Goal: Task Accomplishment & Management: Manage account settings

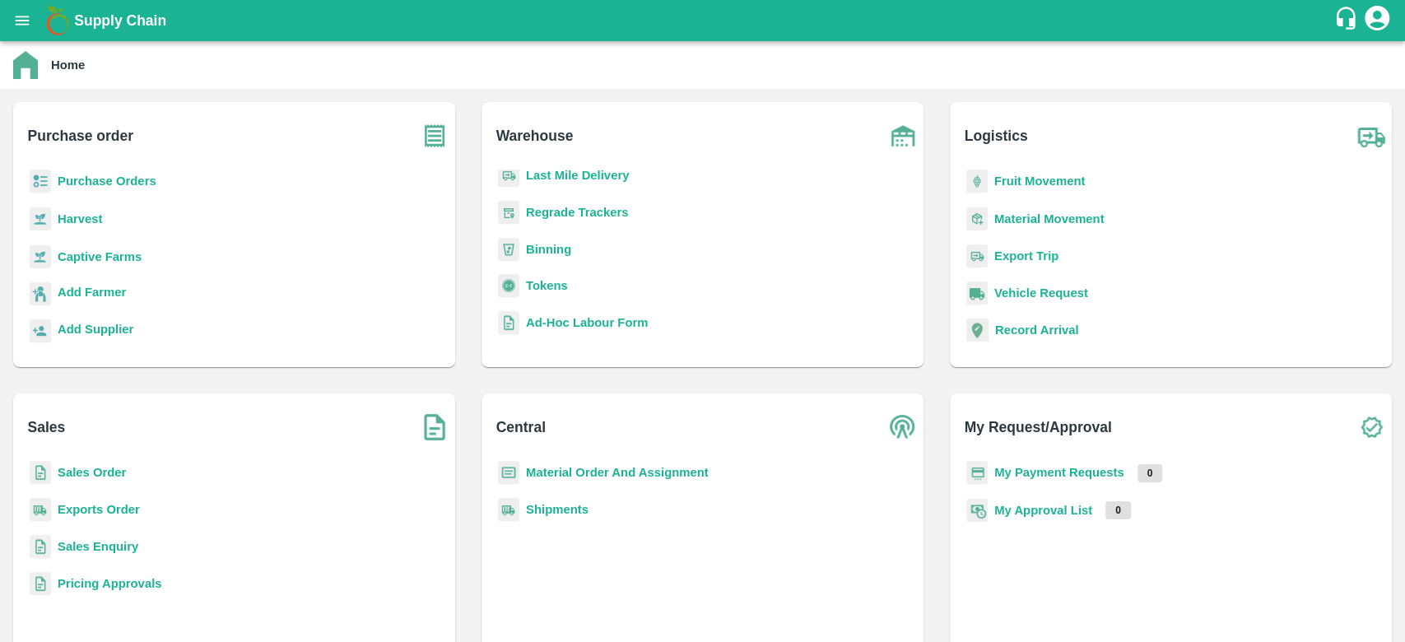
scroll to position [155, 0]
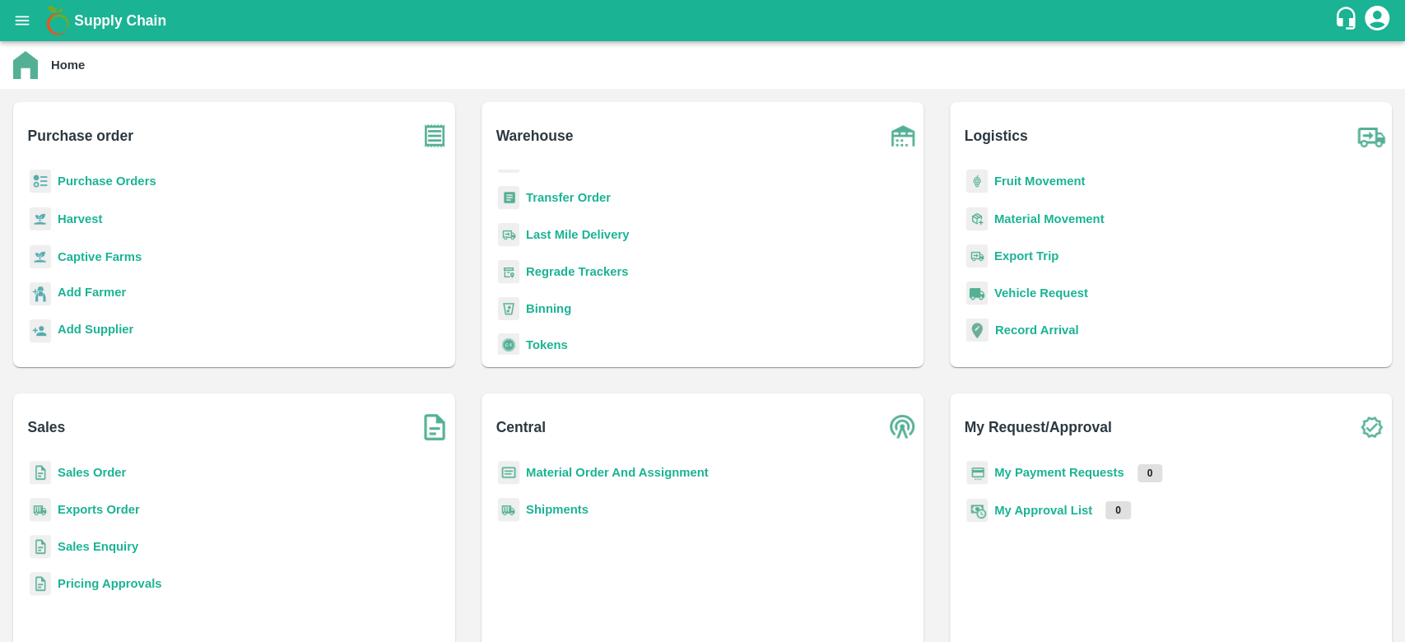
click at [119, 188] on b "Purchase Orders" at bounding box center [107, 181] width 99 height 13
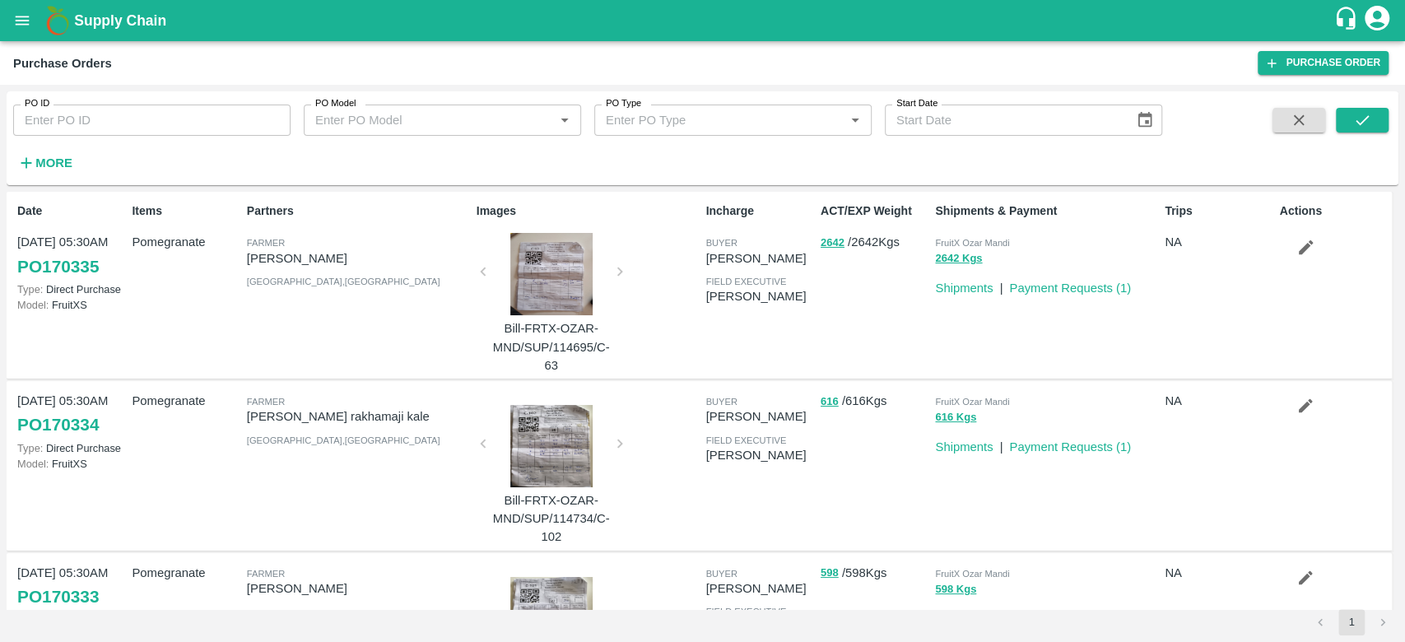
click at [58, 151] on button "More" at bounding box center [44, 163] width 63 height 28
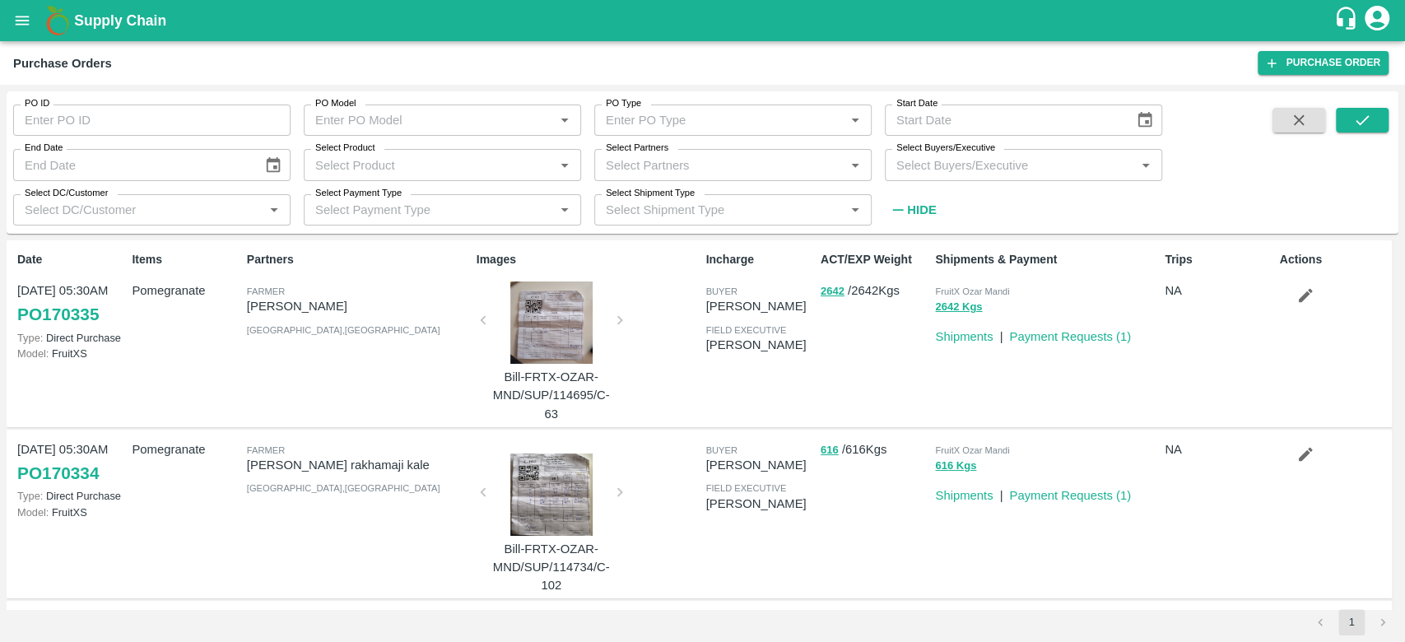
click at [953, 166] on input "Select Buyers/Executive" at bounding box center [1010, 164] width 240 height 21
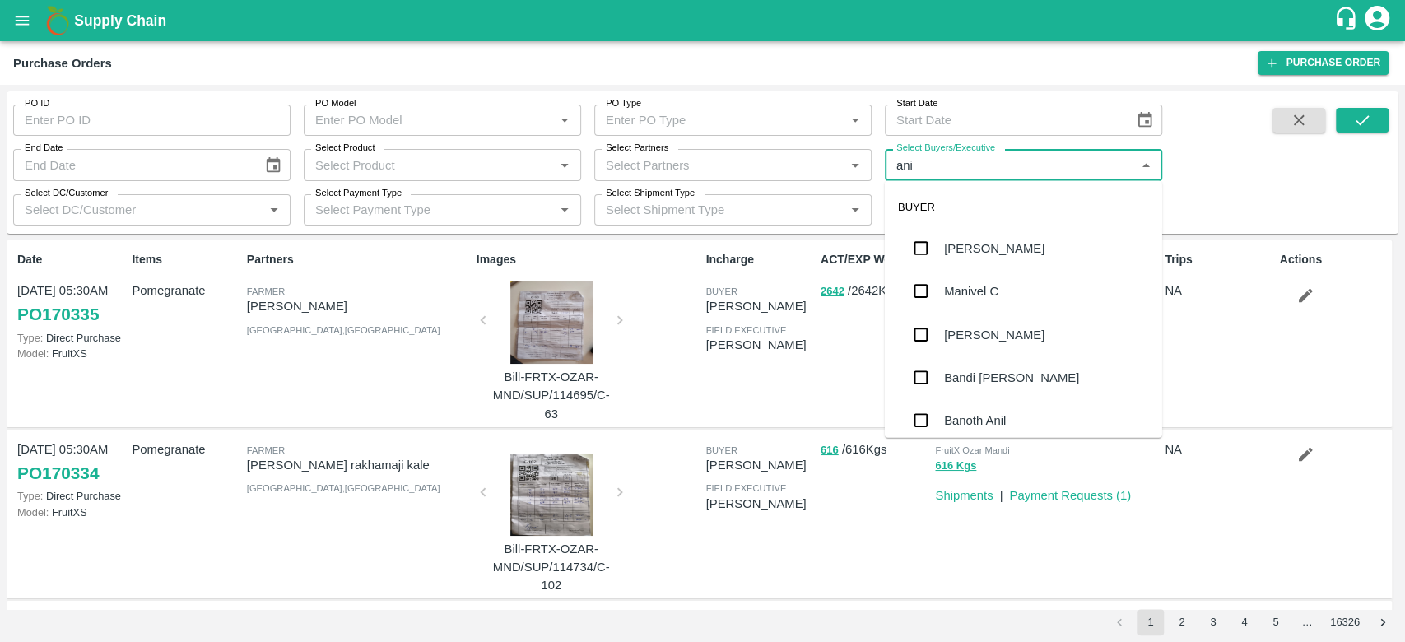
type input "anil"
click at [969, 244] on div "[PERSON_NAME]" at bounding box center [994, 249] width 100 height 18
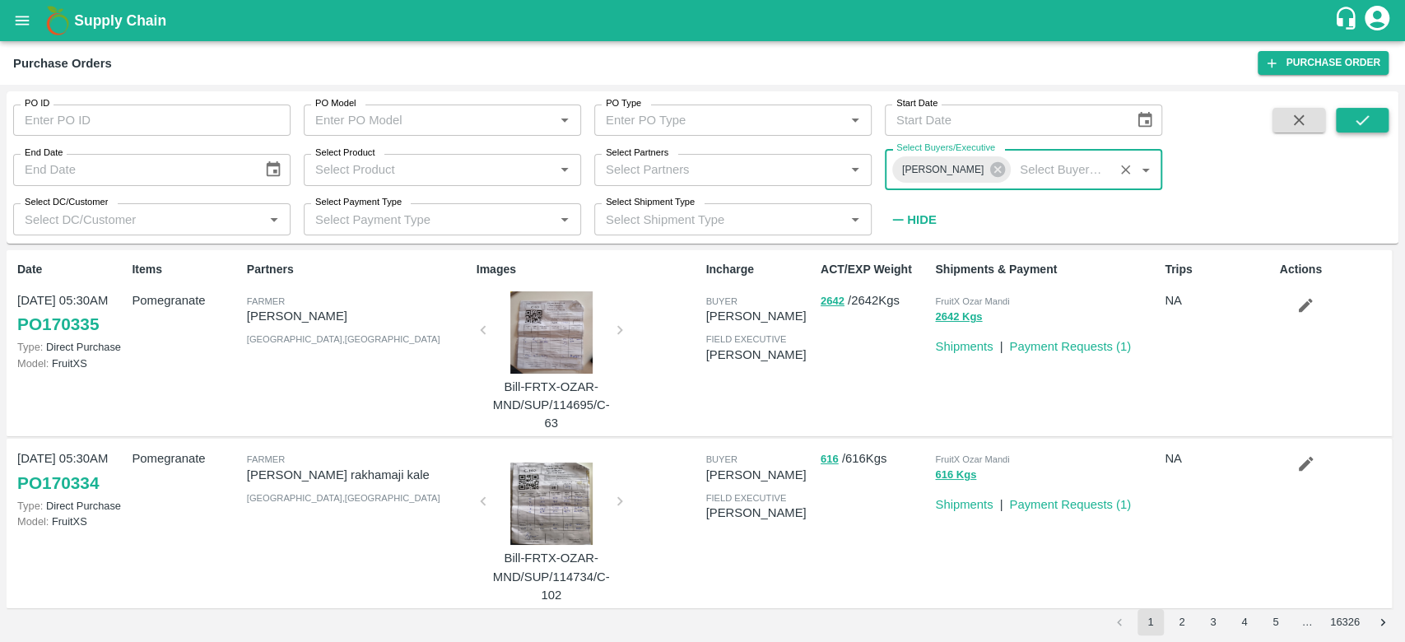
click at [1367, 122] on icon "submit" at bounding box center [1362, 120] width 18 height 18
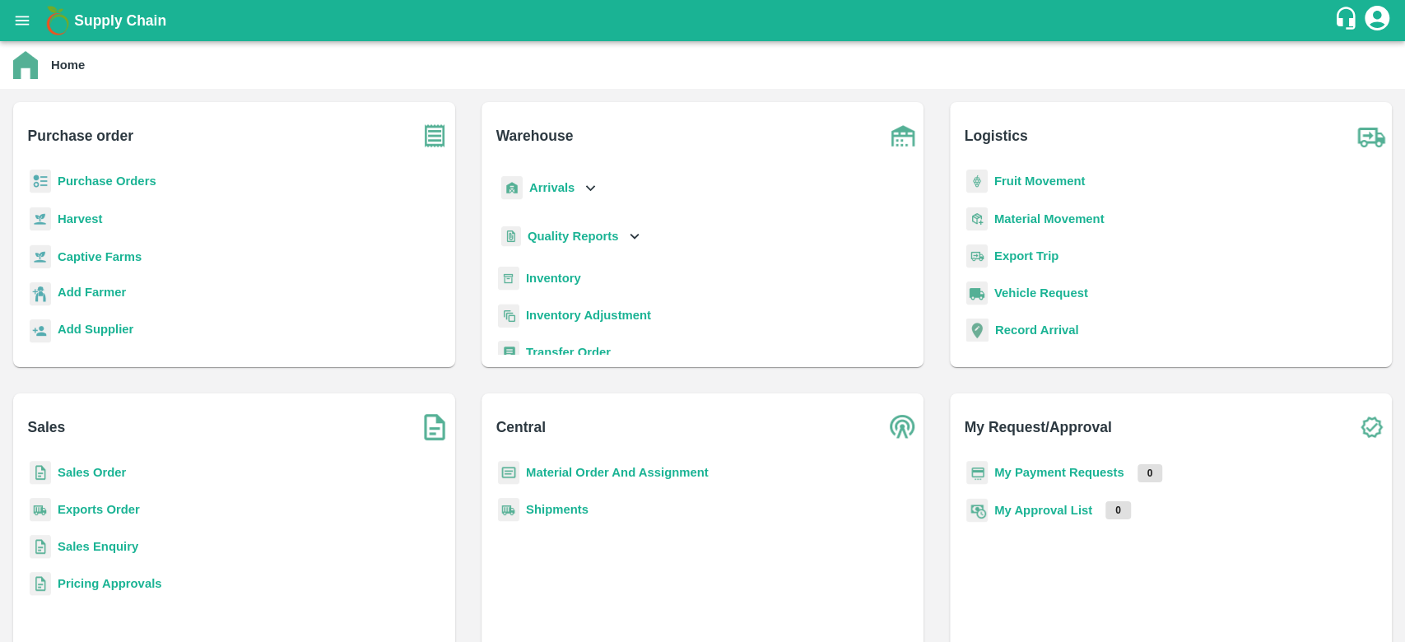
click at [359, 189] on div "Purchase Orders" at bounding box center [234, 188] width 416 height 37
click at [138, 181] on b "Purchase Orders" at bounding box center [107, 181] width 99 height 13
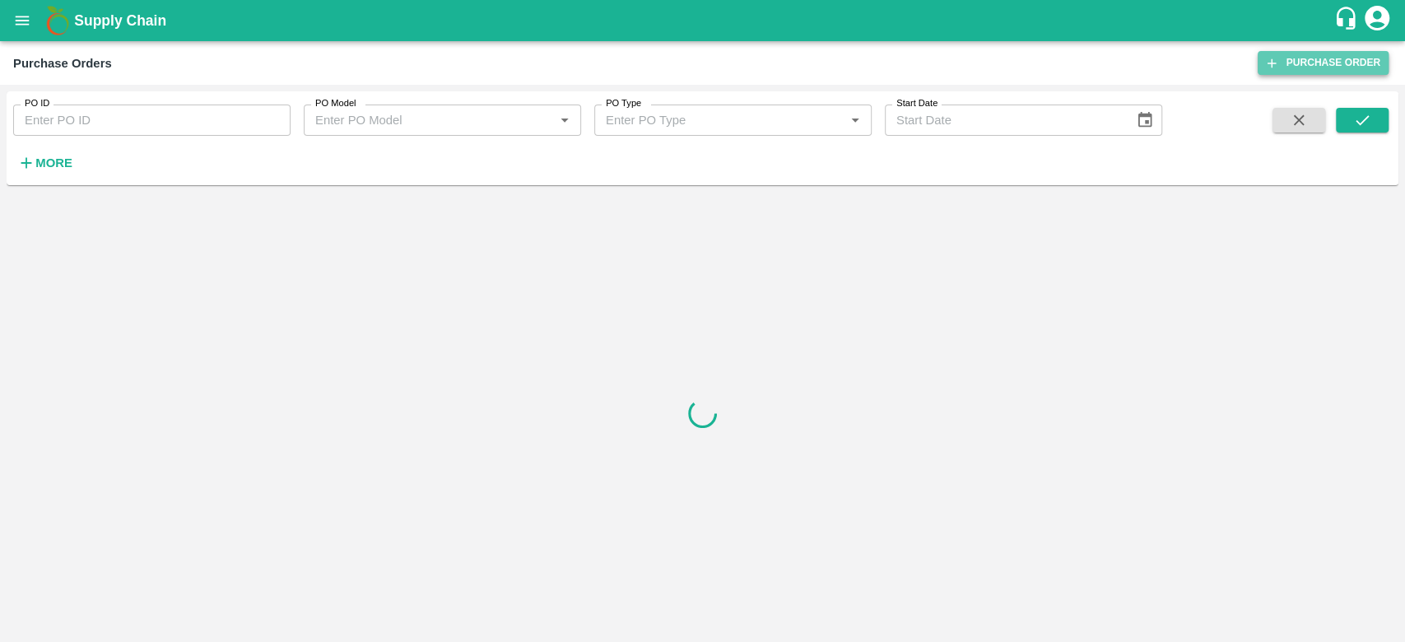
click at [1315, 68] on link "Purchase Order" at bounding box center [1323, 63] width 131 height 24
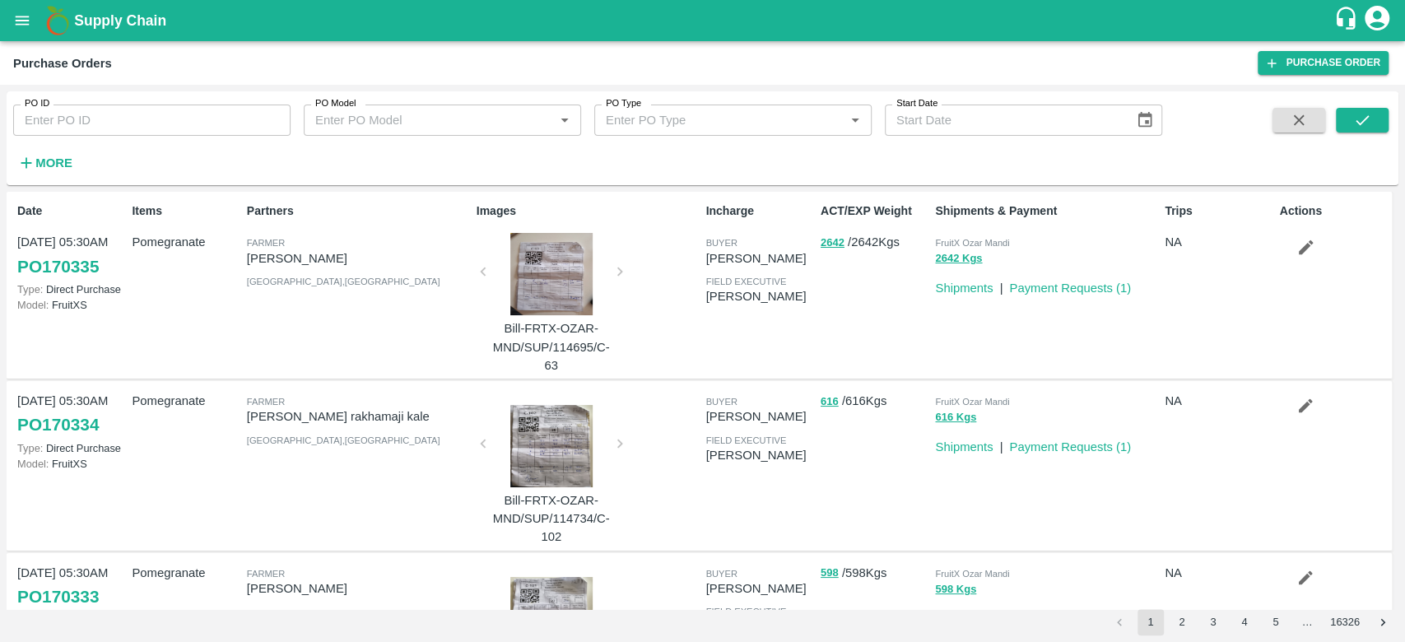
click at [17, 16] on icon "open drawer" at bounding box center [23, 20] width 14 height 9
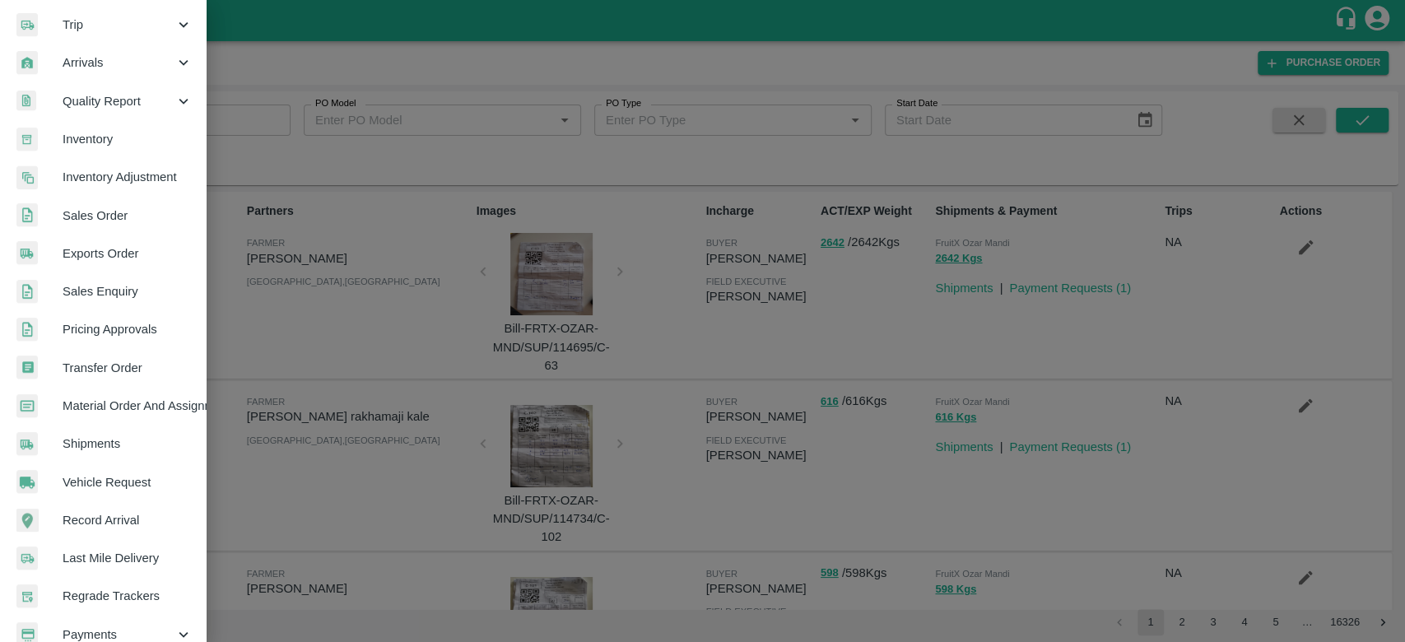
scroll to position [296, 0]
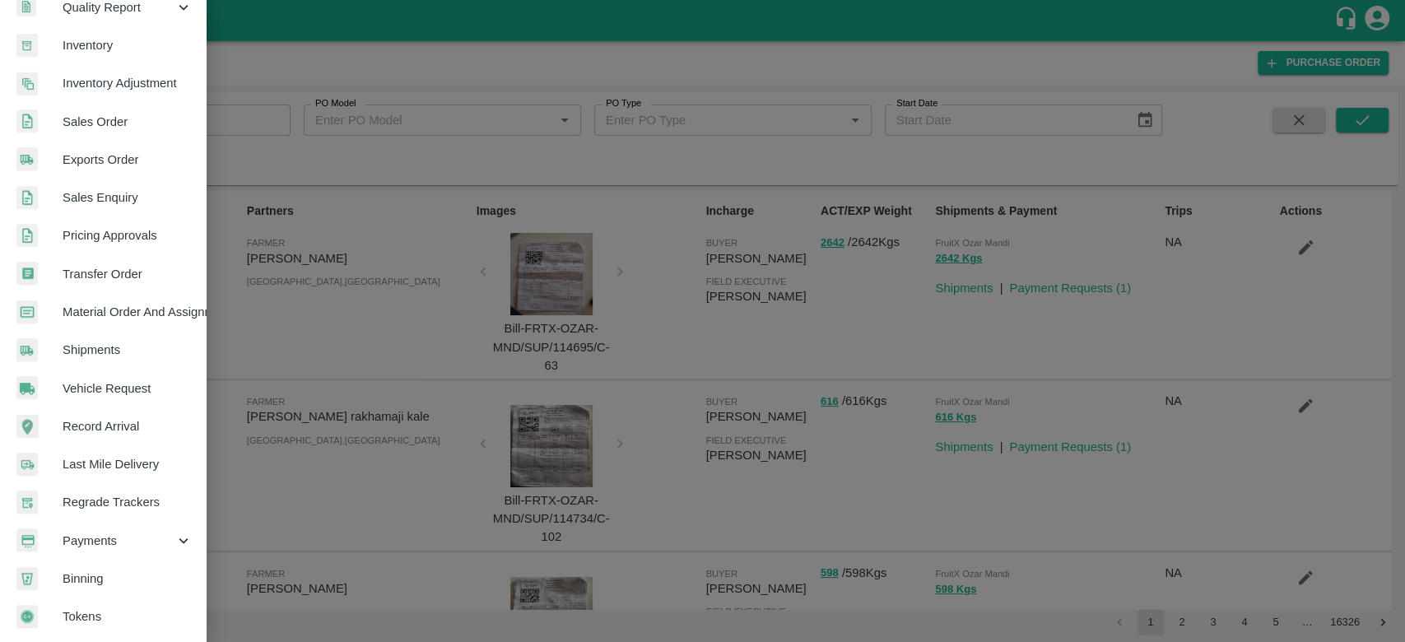
click at [97, 36] on span "Inventory" at bounding box center [128, 45] width 130 height 18
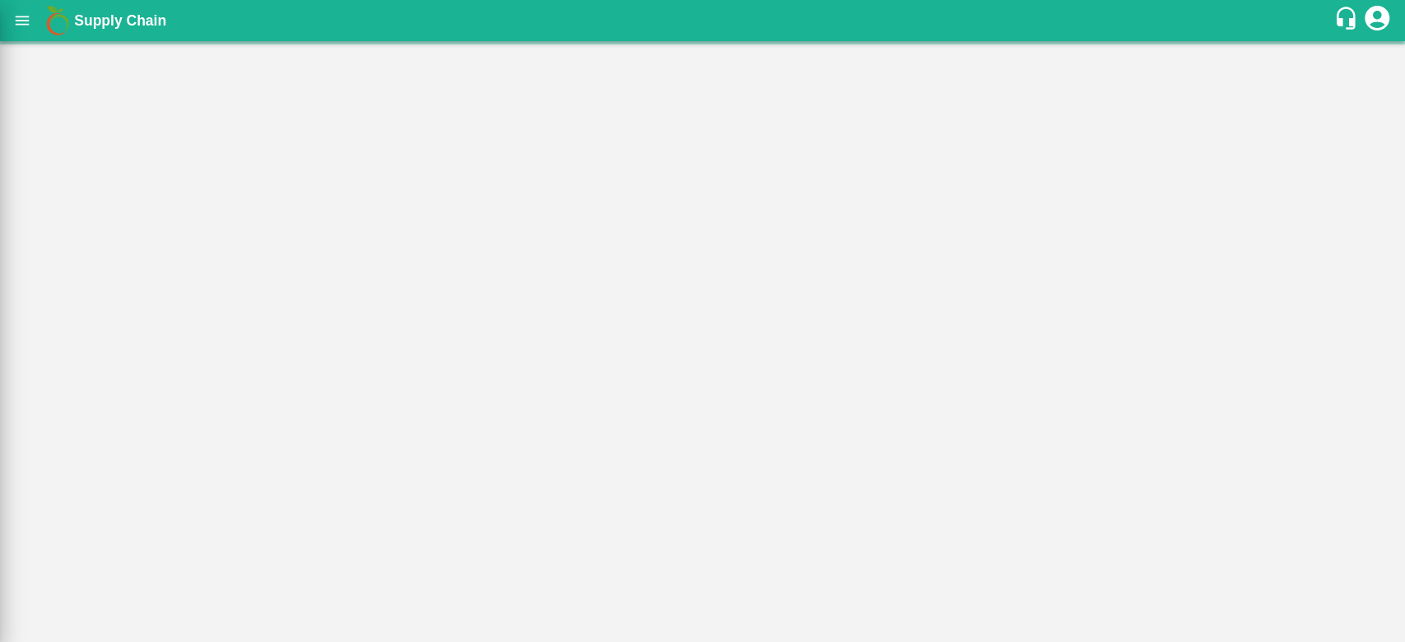
scroll to position [289, 0]
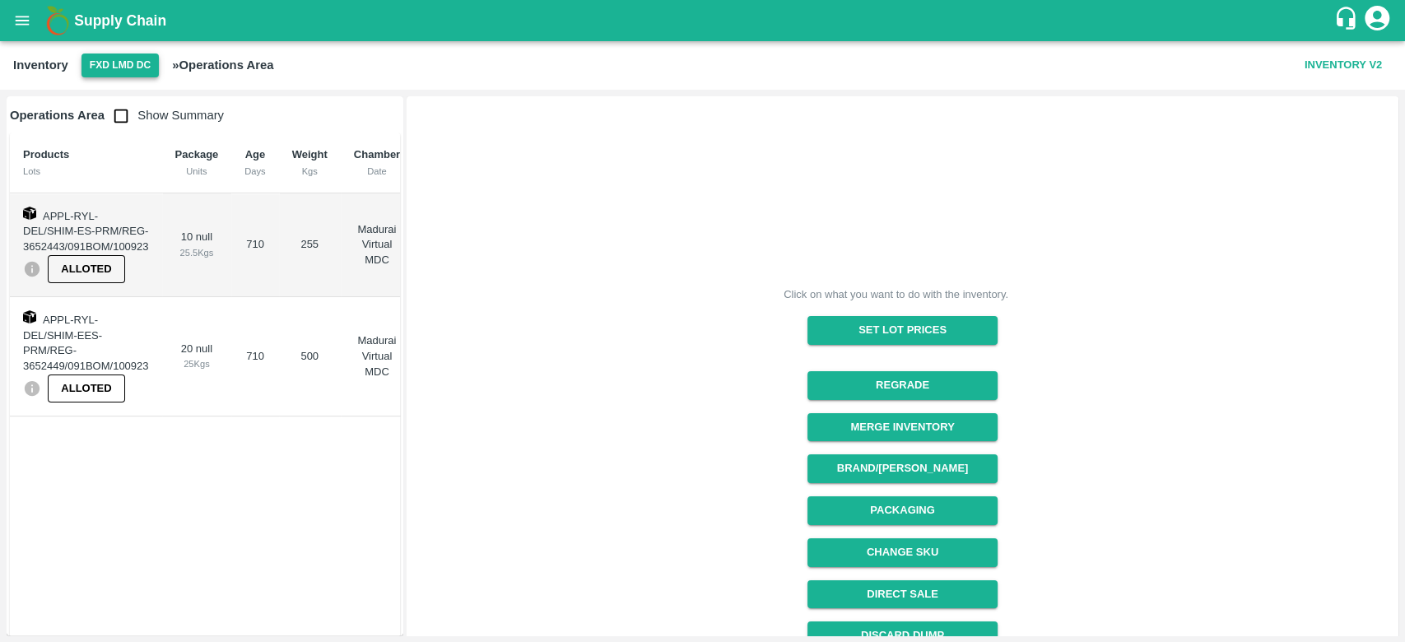
click at [135, 67] on button "FXD LMD DC" at bounding box center [119, 66] width 77 height 24
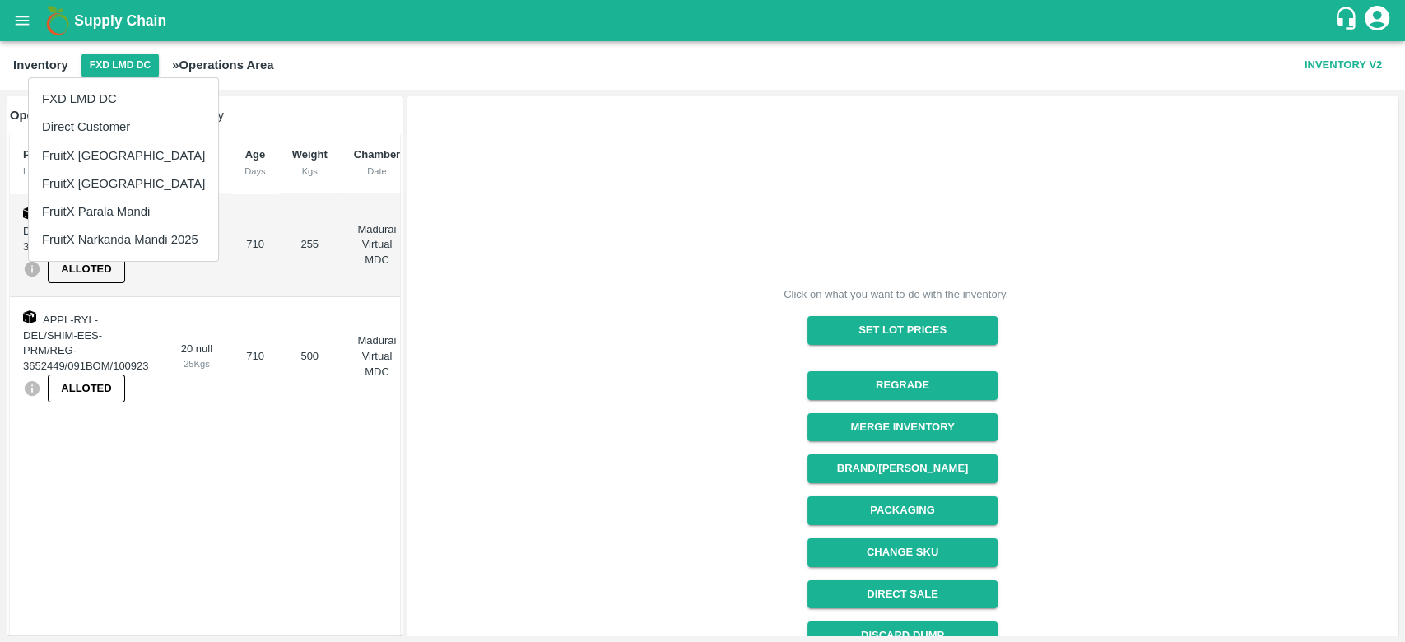
click at [105, 149] on li "FruitX [GEOGRAPHIC_DATA]" at bounding box center [123, 156] width 189 height 28
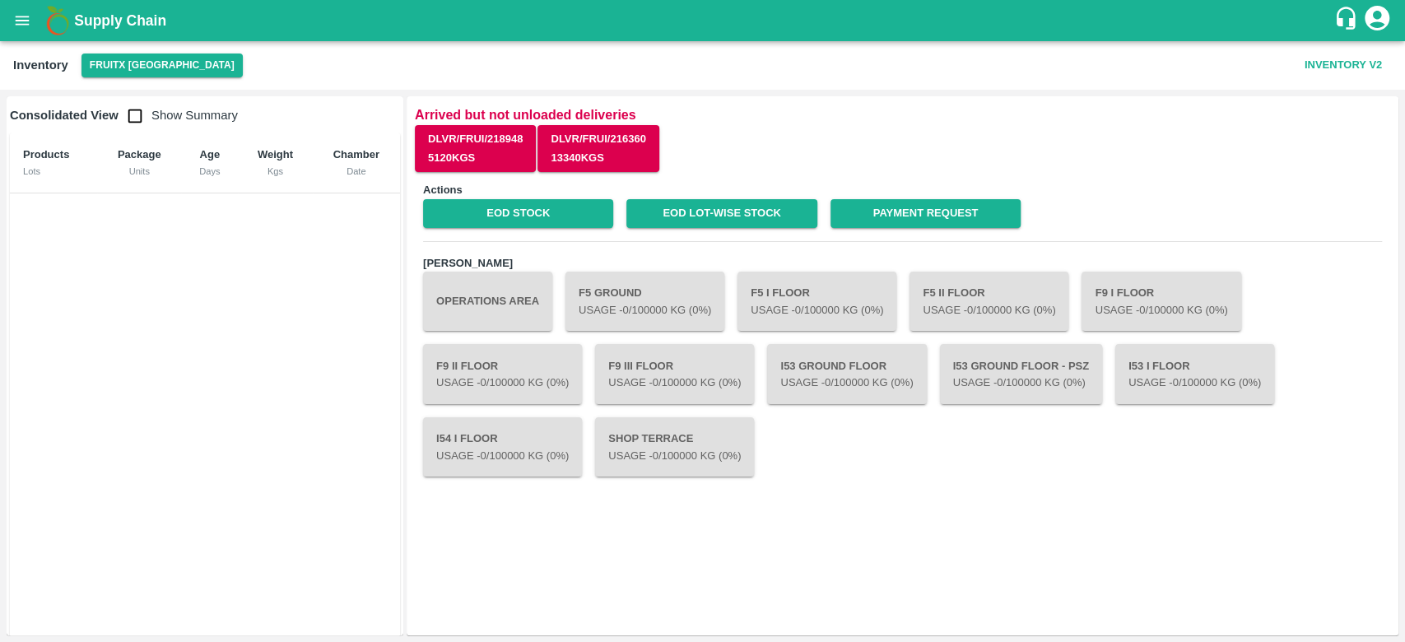
click at [478, 276] on button "Operations Area" at bounding box center [487, 301] width 129 height 59
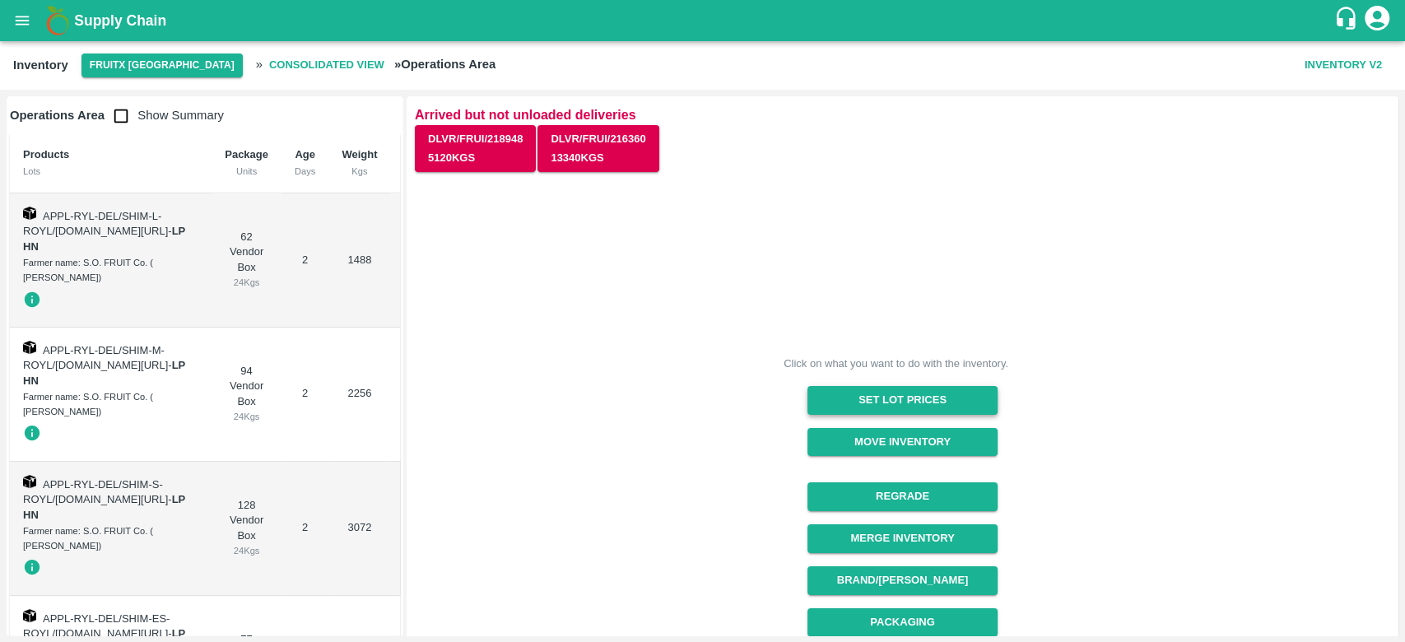
click at [916, 405] on button "Set Lot Prices" at bounding box center [903, 400] width 190 height 29
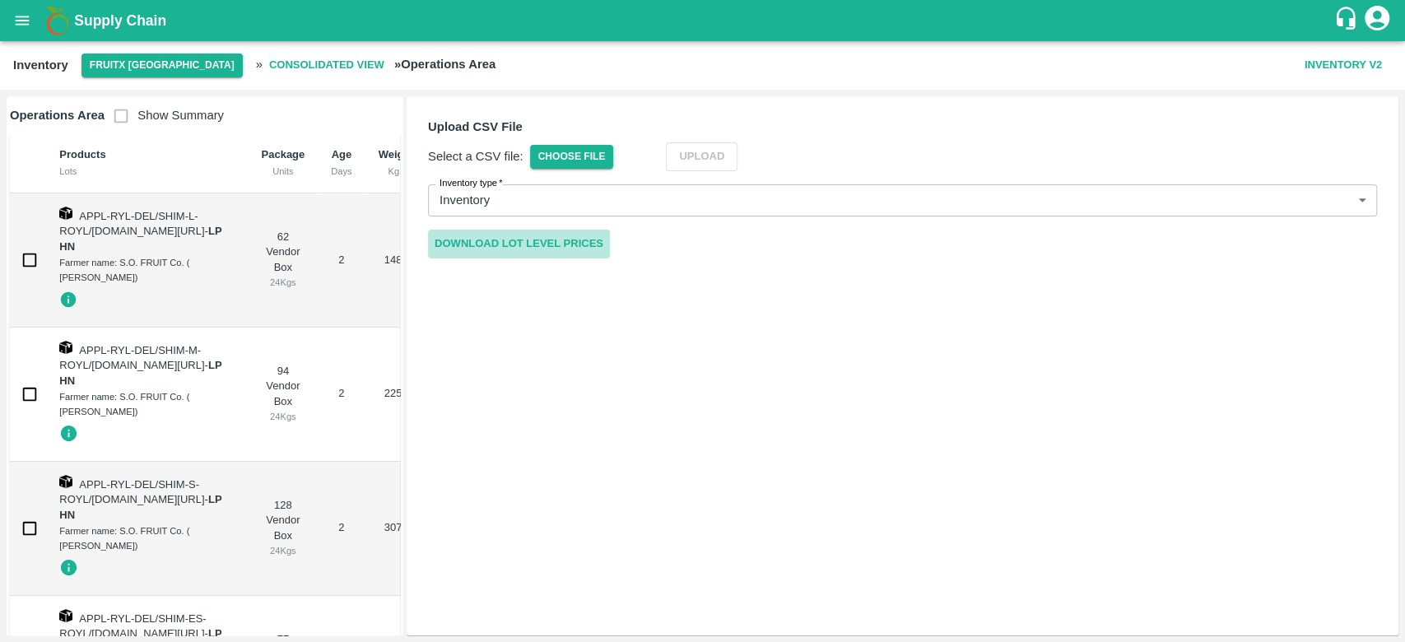
click at [549, 236] on link "Download Lot Level Prices" at bounding box center [519, 244] width 182 height 29
click at [1323, 61] on button "Inventory V2" at bounding box center [1343, 65] width 91 height 29
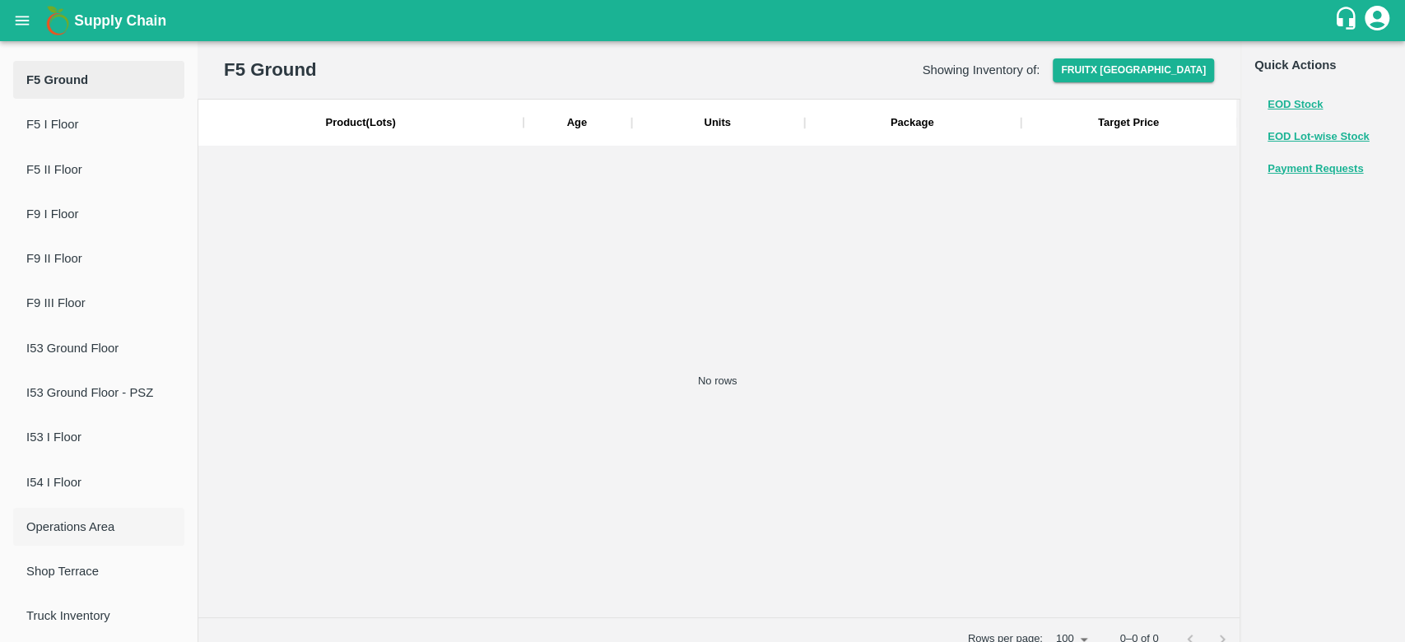
click at [72, 527] on span "Operations Area" at bounding box center [98, 527] width 145 height 18
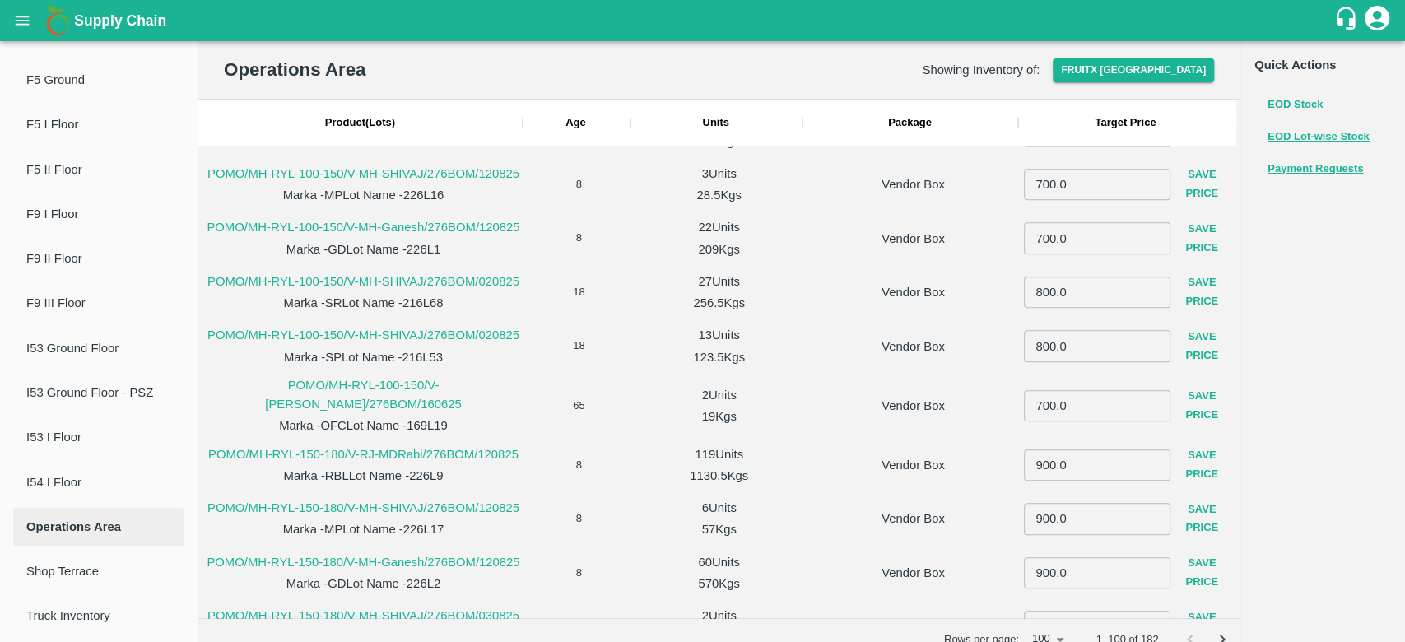
scroll to position [957, 0]
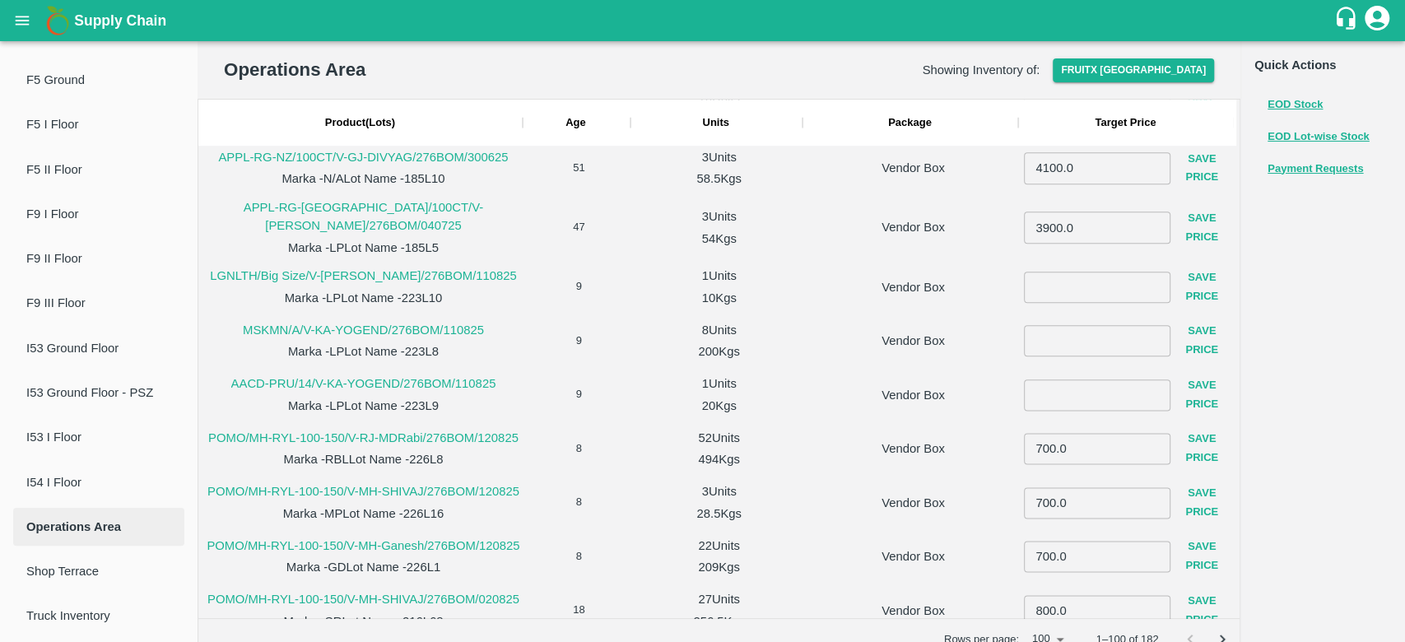
click at [1065, 272] on input "number" at bounding box center [1097, 287] width 147 height 31
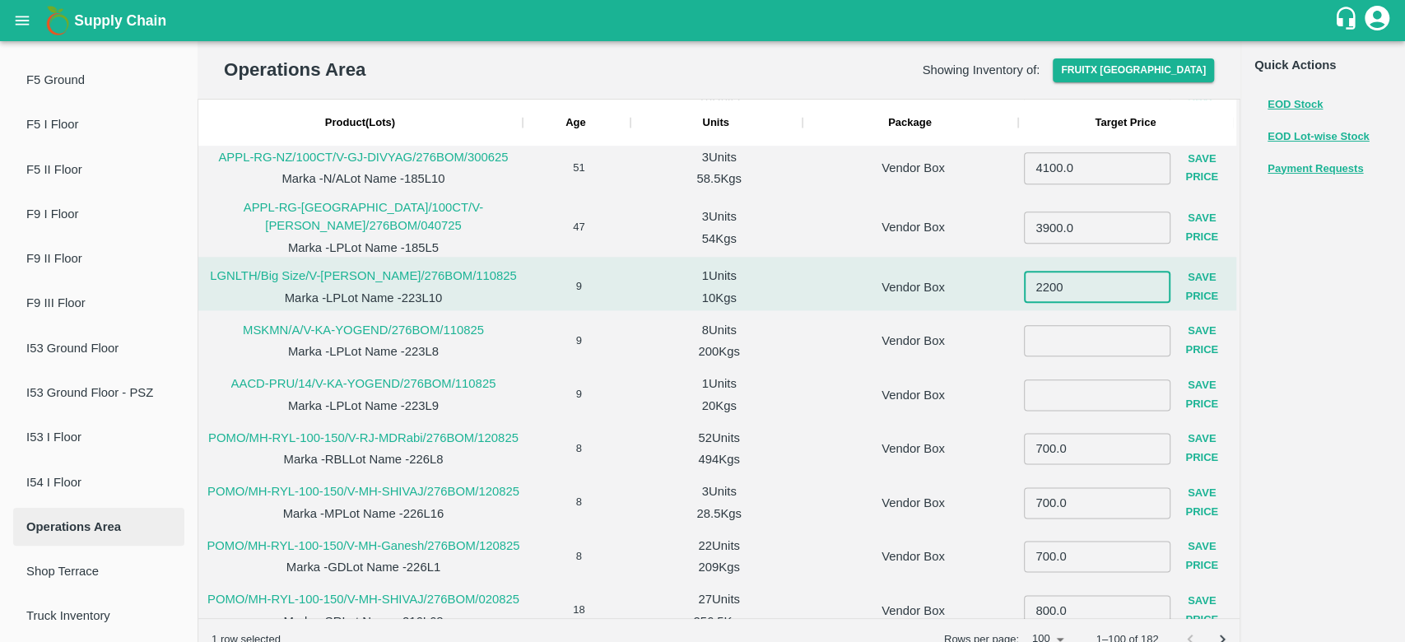
type input "2200"
click at [1059, 325] on input "number" at bounding box center [1097, 340] width 147 height 31
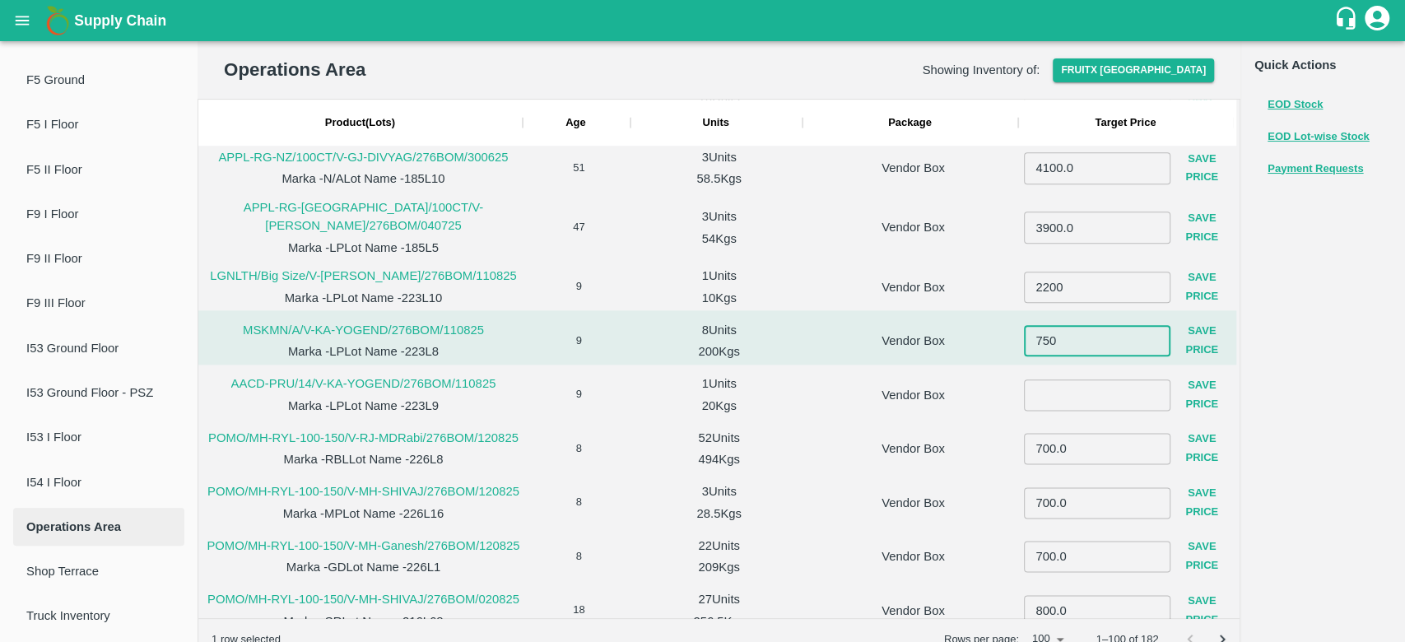
type input "750"
click at [1056, 383] on input "number" at bounding box center [1097, 394] width 147 height 31
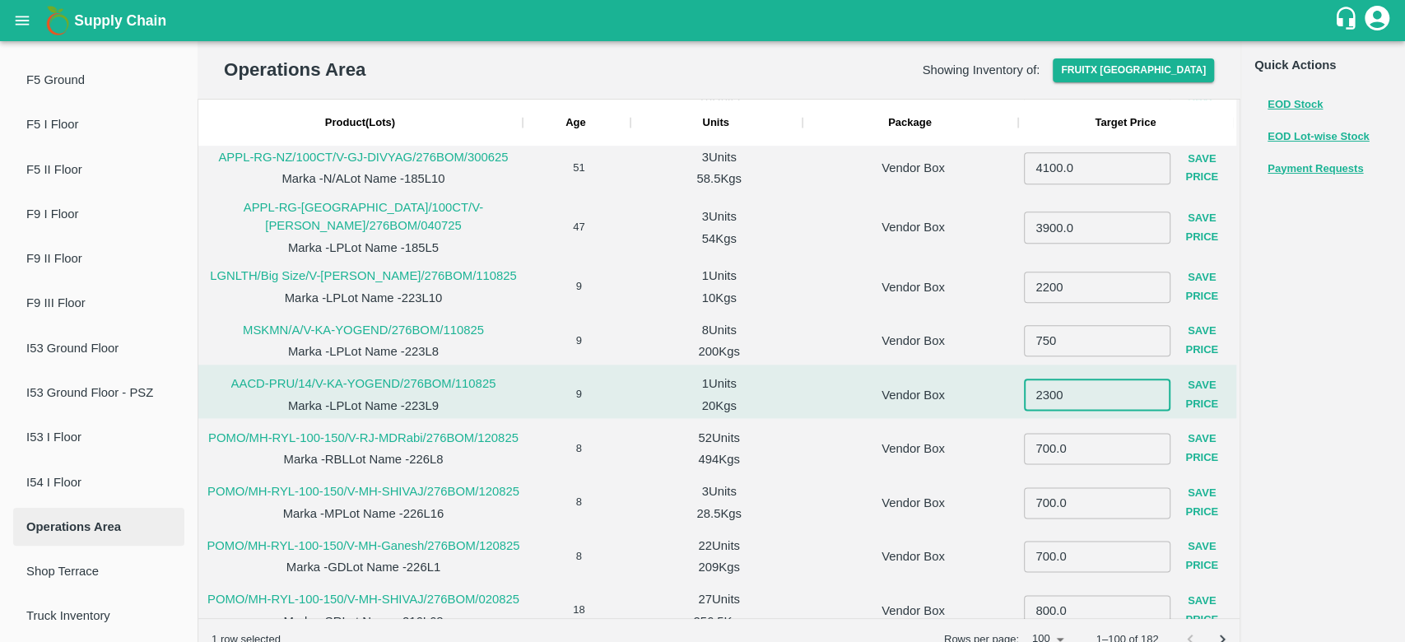
type input "2300"
click at [977, 419] on div "Vendor Box" at bounding box center [910, 446] width 216 height 54
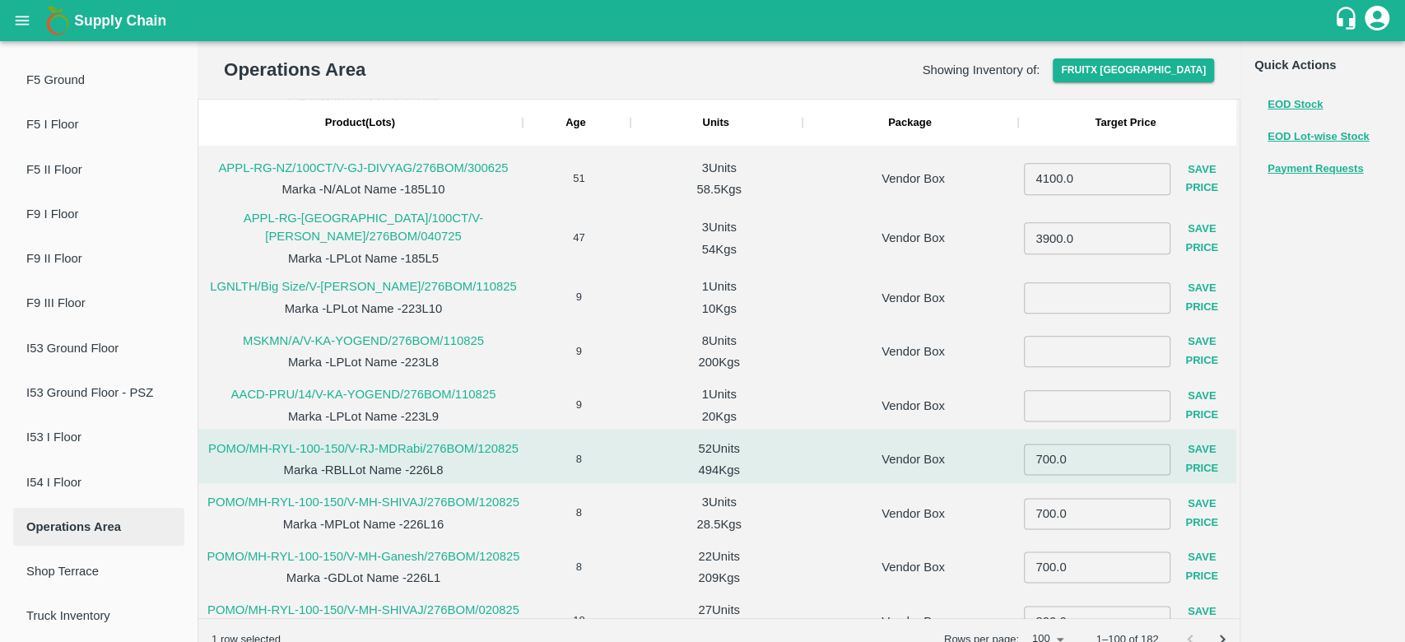
click at [1063, 282] on input "number" at bounding box center [1097, 297] width 147 height 31
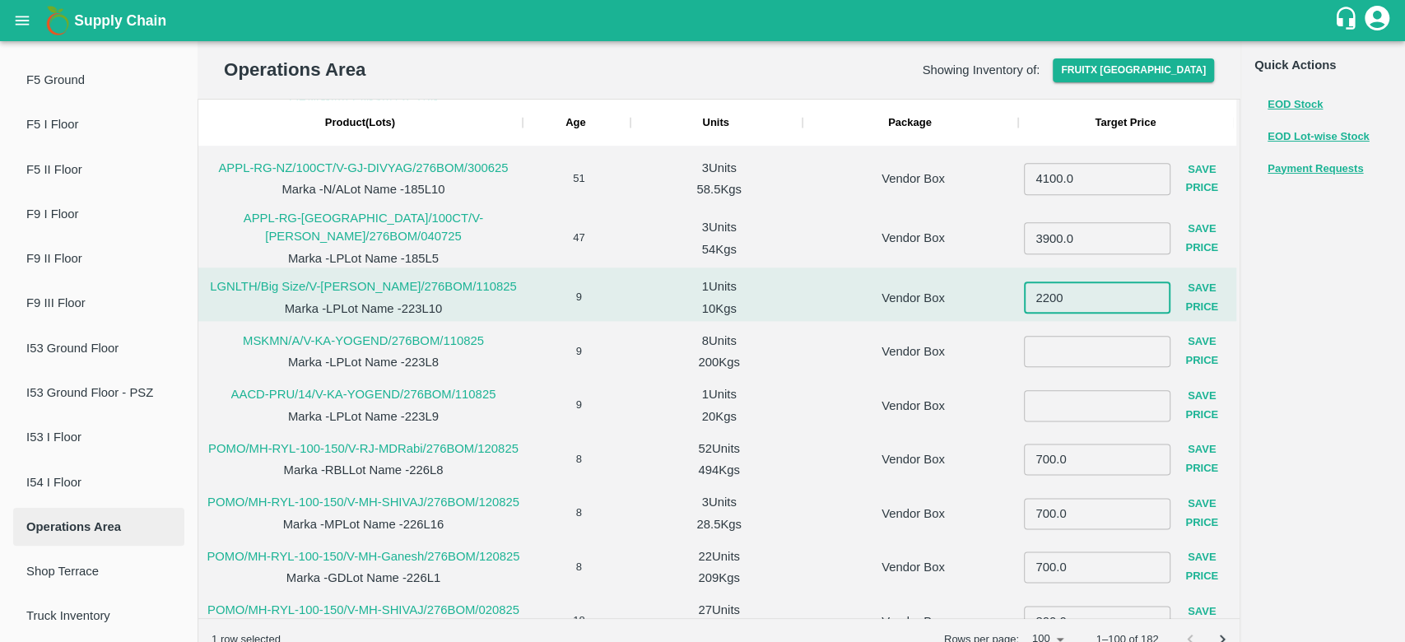
type input "2200"
click at [1204, 290] on button "Save Price" at bounding box center [1202, 298] width 63 height 48
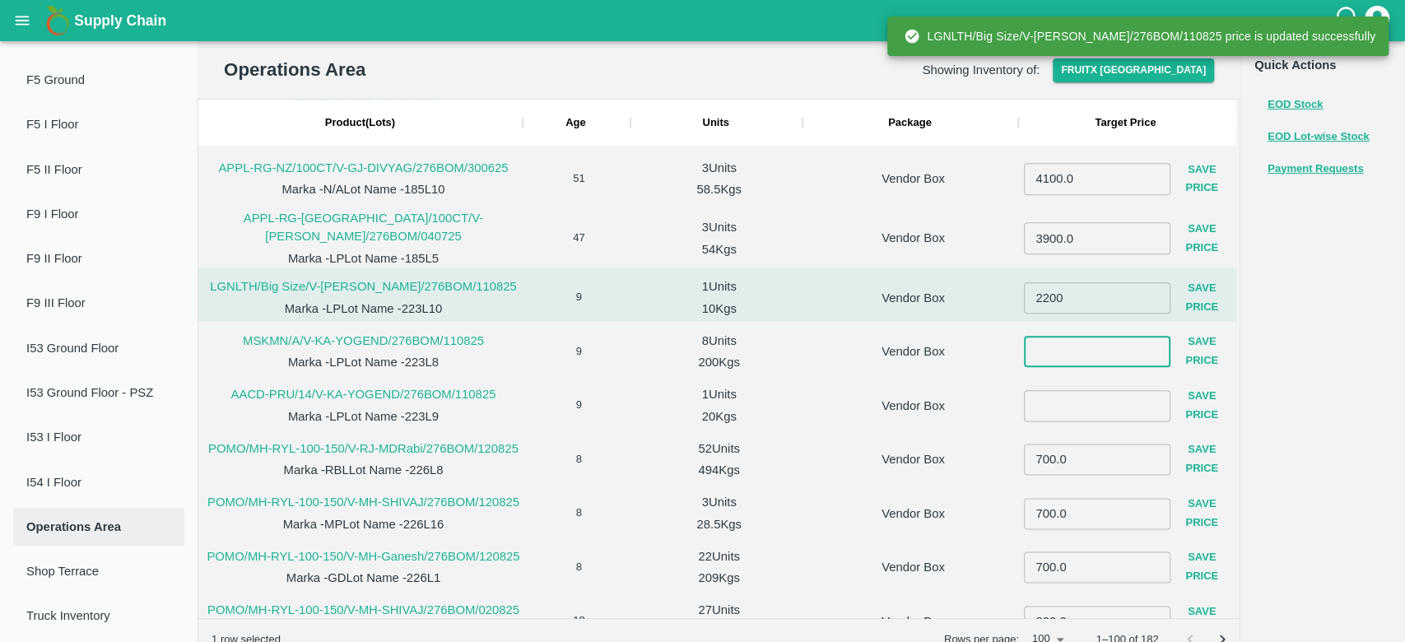
click at [1072, 336] on input "number" at bounding box center [1097, 351] width 147 height 31
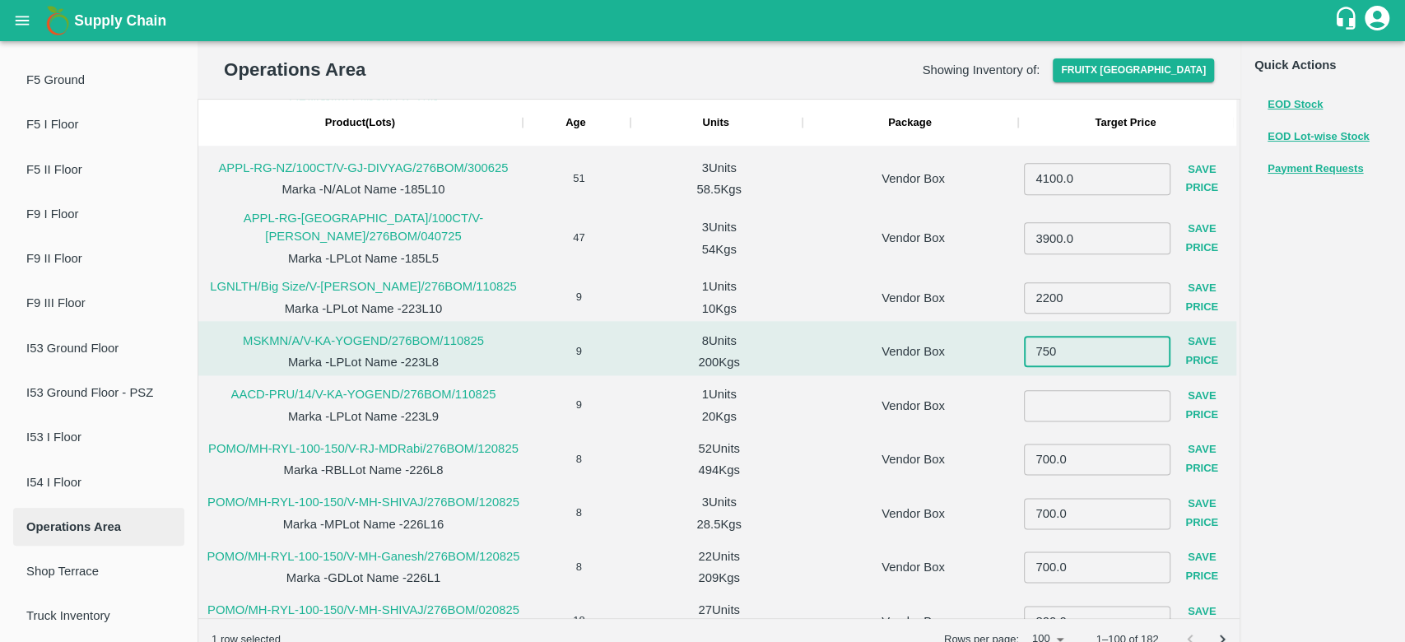
type input "750"
click at [1197, 331] on button "Save Price" at bounding box center [1202, 352] width 63 height 48
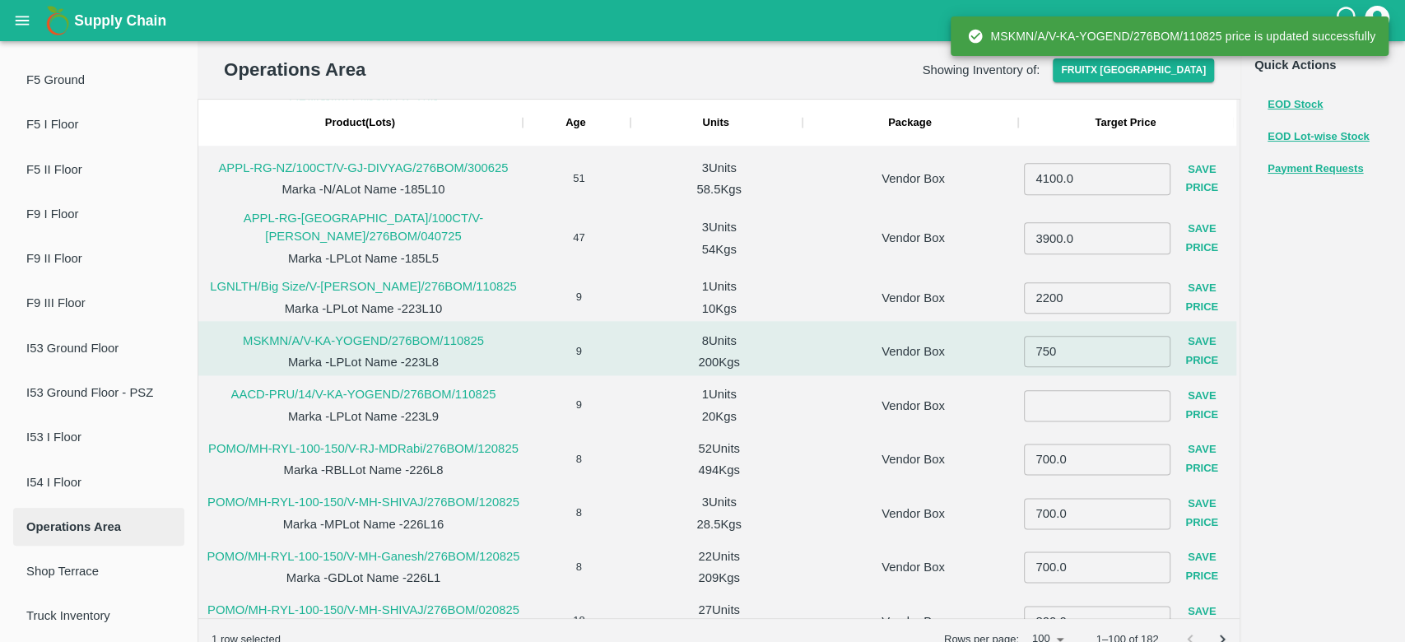
click at [1038, 390] on input "number" at bounding box center [1097, 405] width 147 height 31
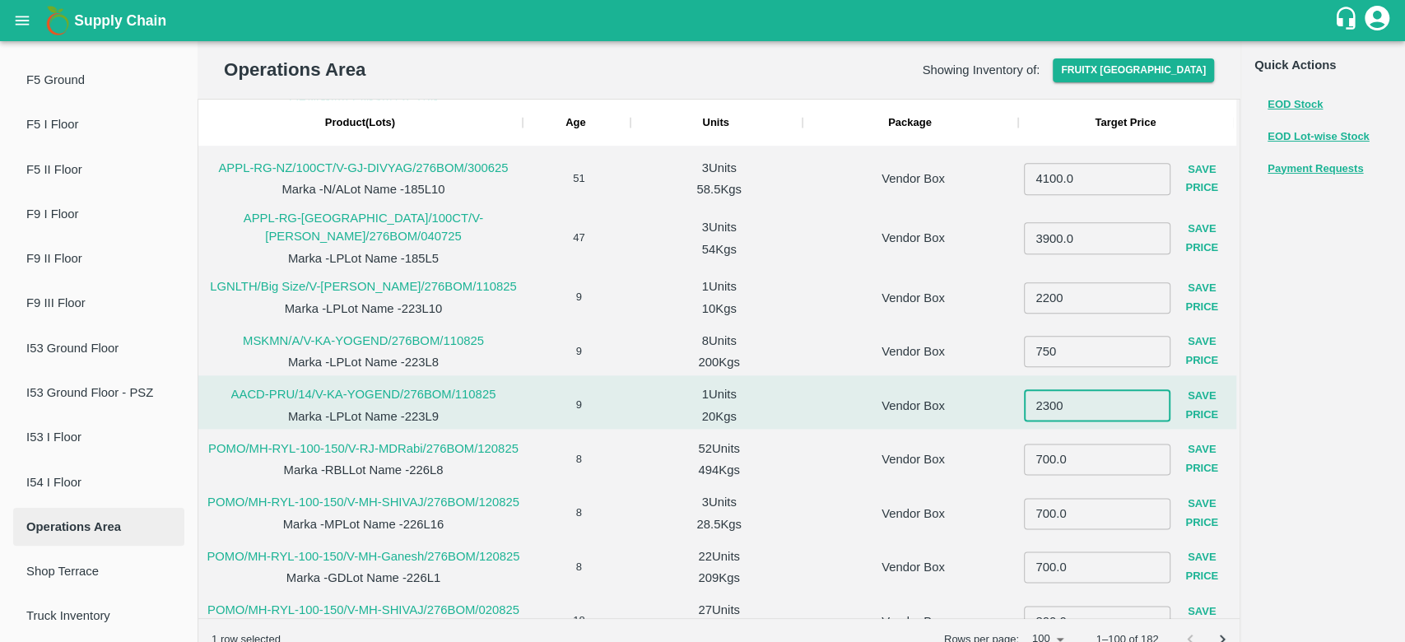
type input "2300"
click at [1198, 387] on button "Save Price" at bounding box center [1202, 406] width 63 height 48
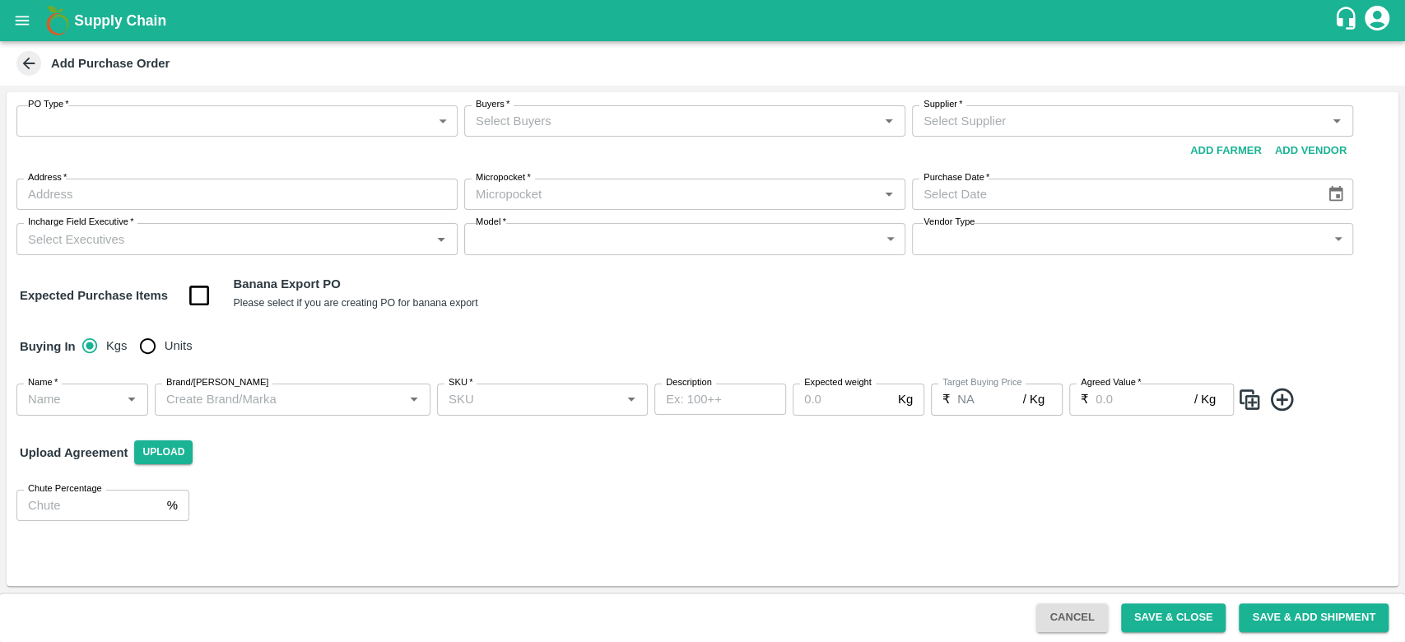
click at [156, 133] on body "Supply Chain Add Purchase Order PO Type   * ​ PO Type Buyers   * Buyers   * Sup…" at bounding box center [702, 321] width 1405 height 642
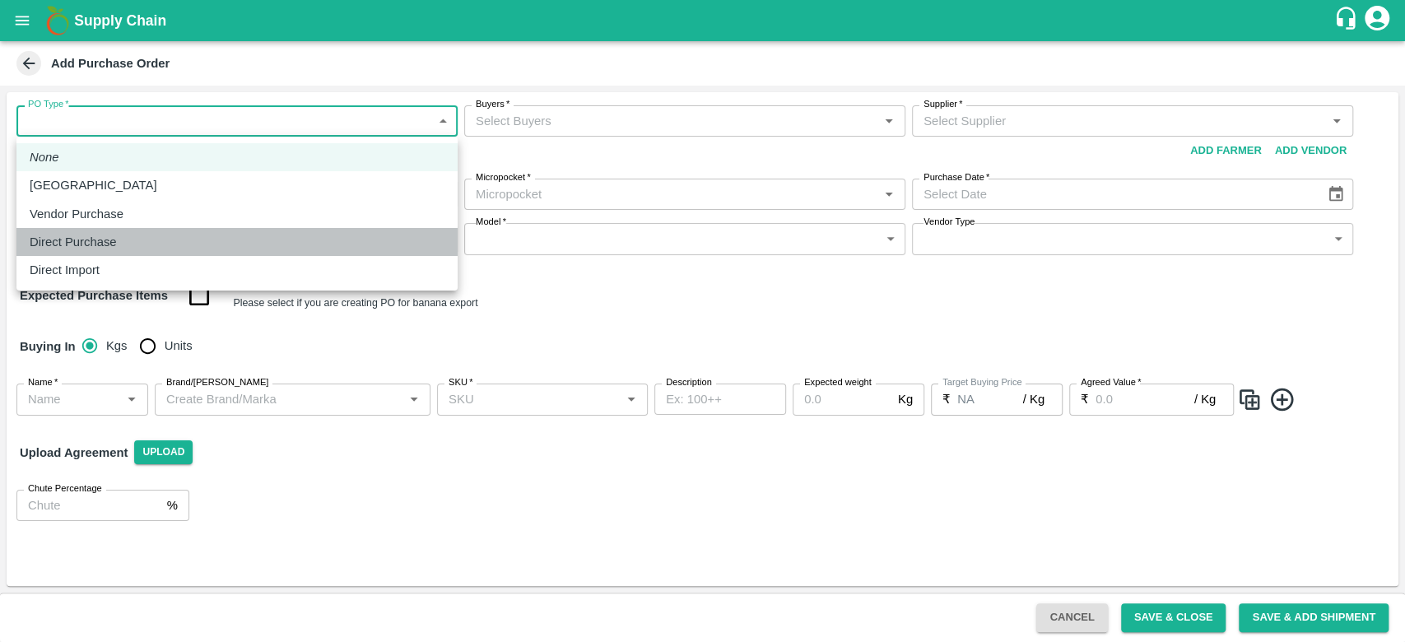
click at [133, 247] on div "Direct Purchase" at bounding box center [237, 242] width 415 height 18
type input "3"
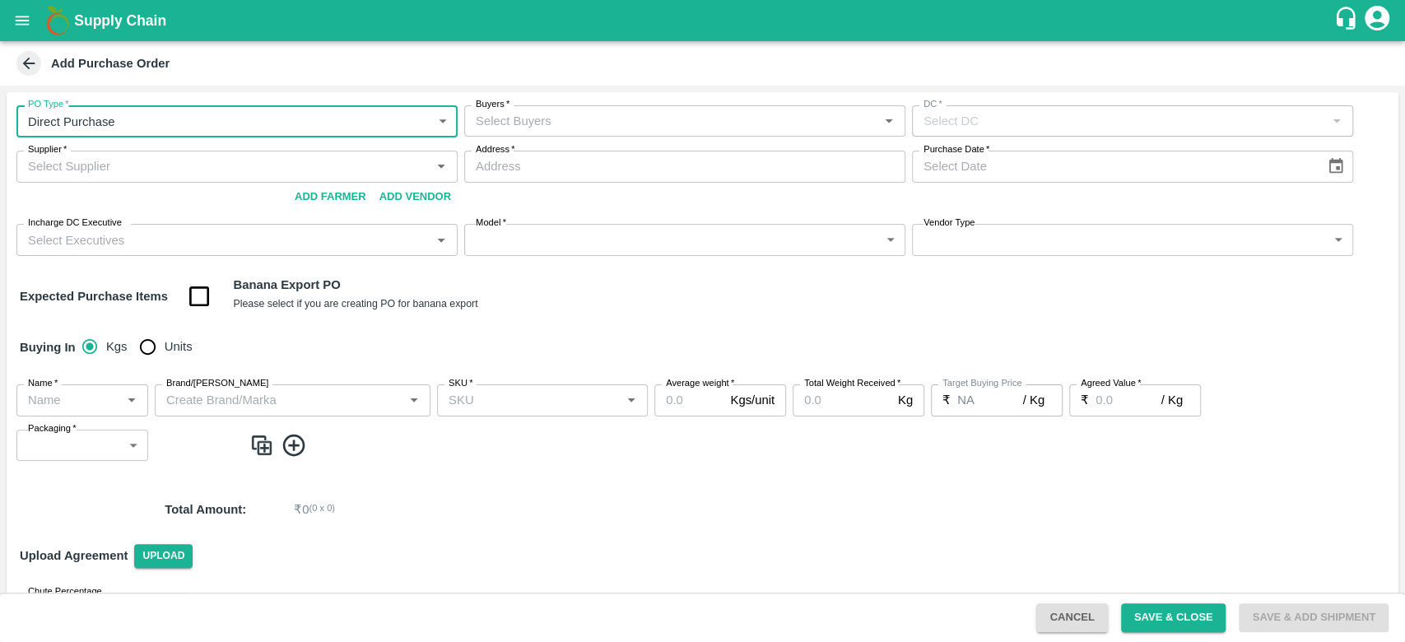
click at [570, 136] on div "Buyers   *" at bounding box center [684, 120] width 441 height 31
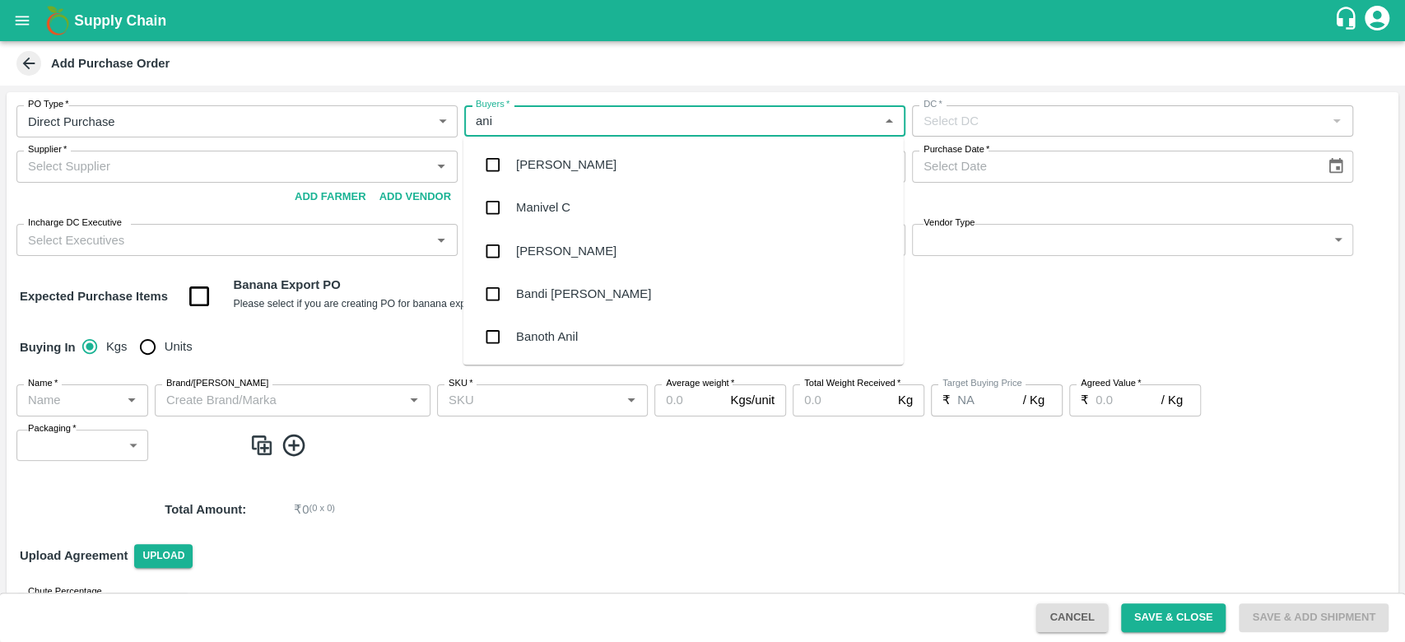
type input "anil"
click at [562, 152] on div "[PERSON_NAME]" at bounding box center [683, 164] width 440 height 43
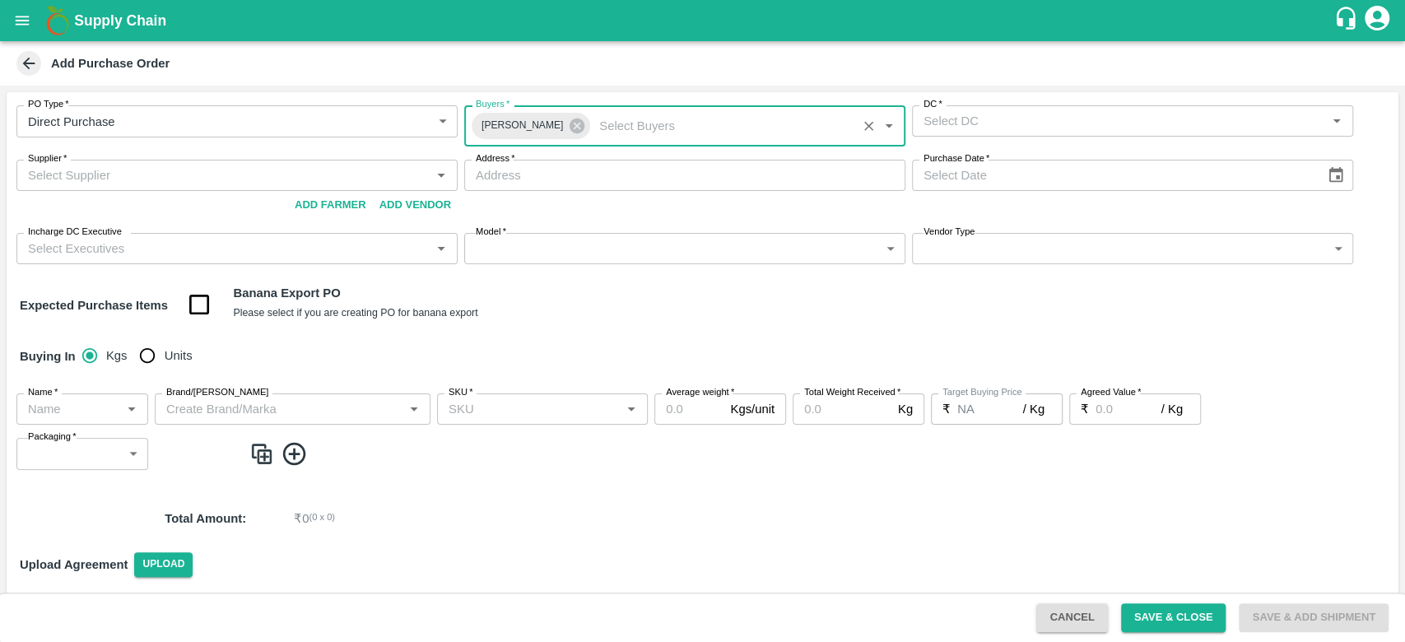
click at [951, 133] on div "DC   *" at bounding box center [1132, 120] width 441 height 31
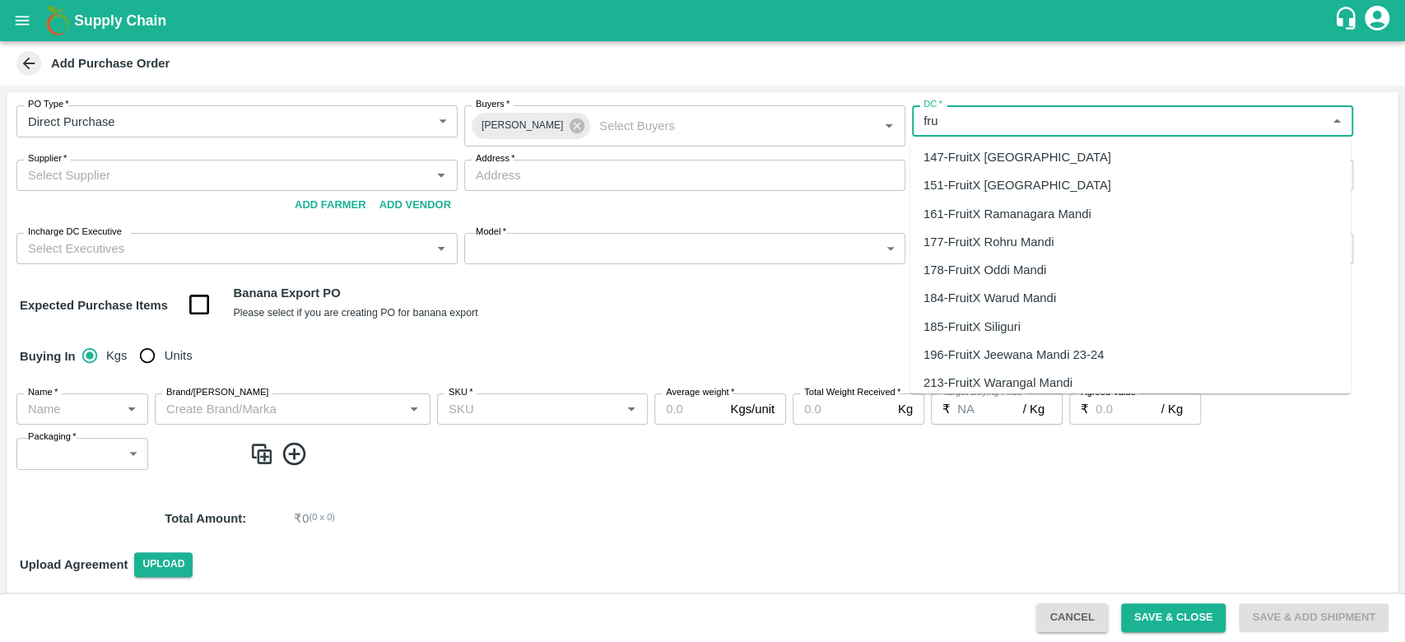
click at [968, 156] on div "147-FruitX Bangalore" at bounding box center [1018, 157] width 188 height 18
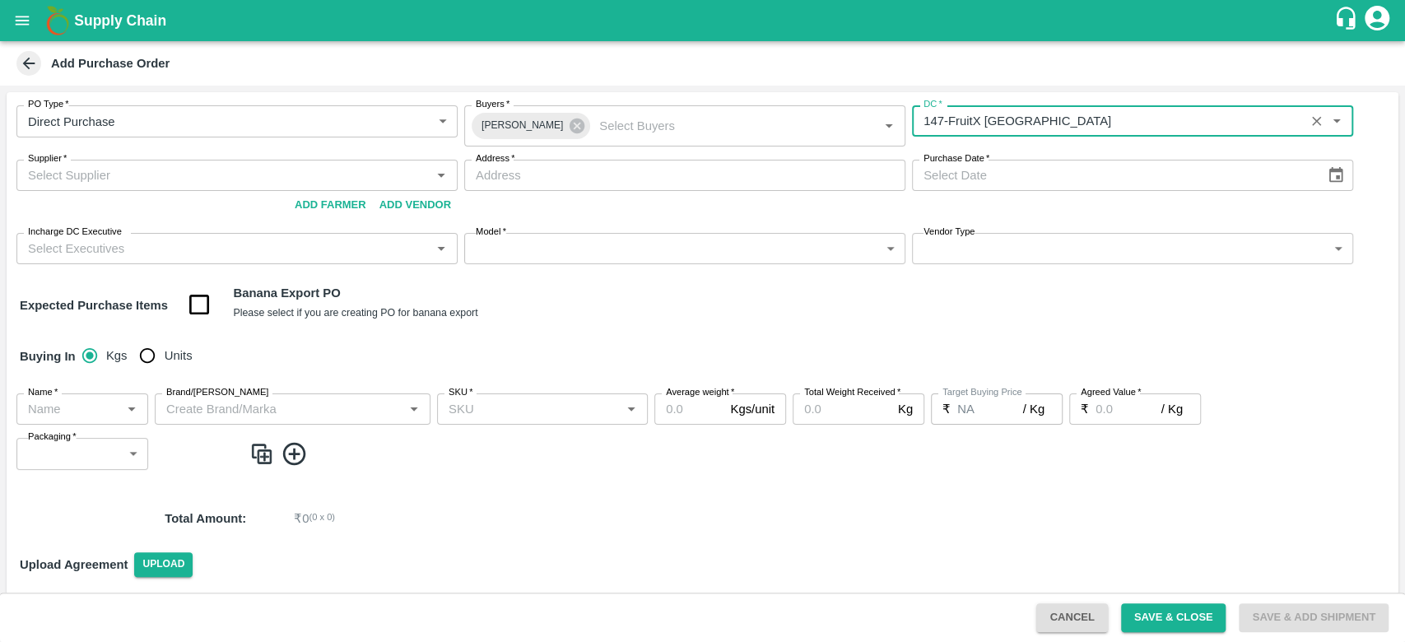
type input "147-FruitX Bangalore"
click at [130, 175] on input "Supplier   *" at bounding box center [223, 175] width 404 height 21
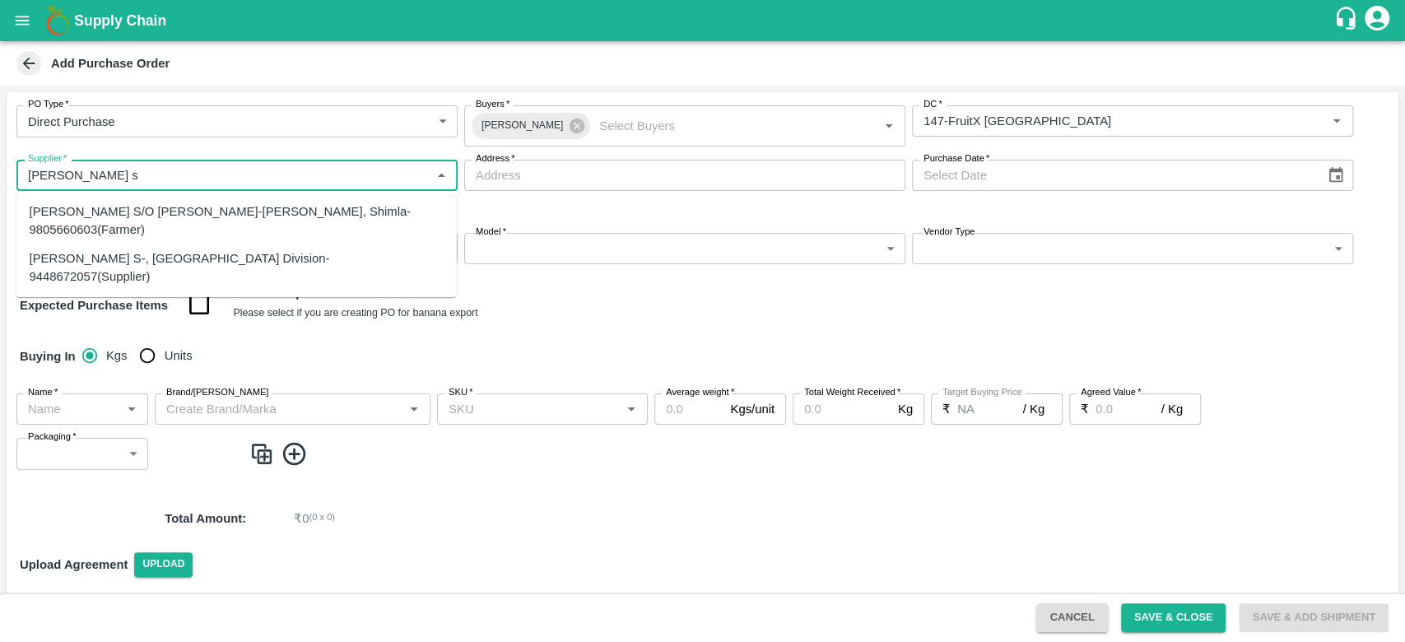
click at [202, 255] on div "PRAVEEN KUMAR S-, Bangalore Division-9448672057(Supplier)" at bounding box center [237, 267] width 414 height 37
type input "PRAVEEN KUMAR S-, Bangalore Division-9448672057(Supplier)"
type input ", Bangalore Division, , Karnataka"
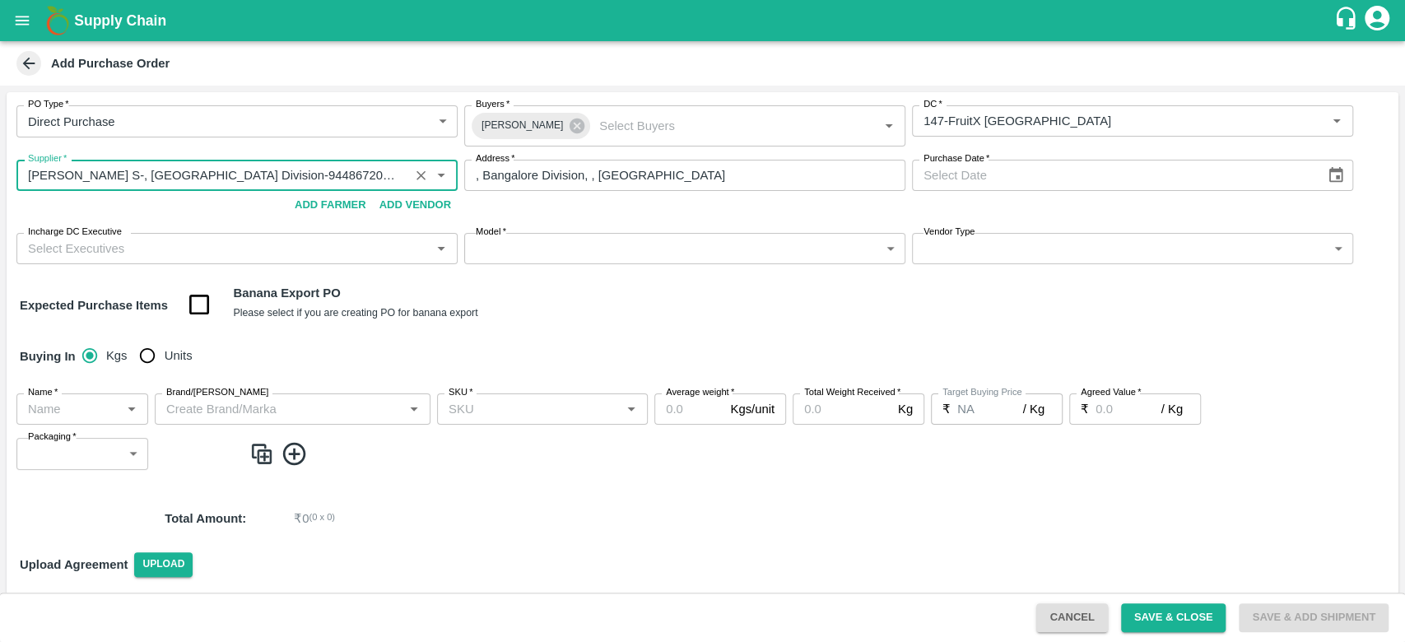
type input "PRAVEEN KUMAR S-, Bangalore Division-9448672057(Supplier)"
click at [1334, 170] on icon "Choose date" at bounding box center [1336, 175] width 14 height 16
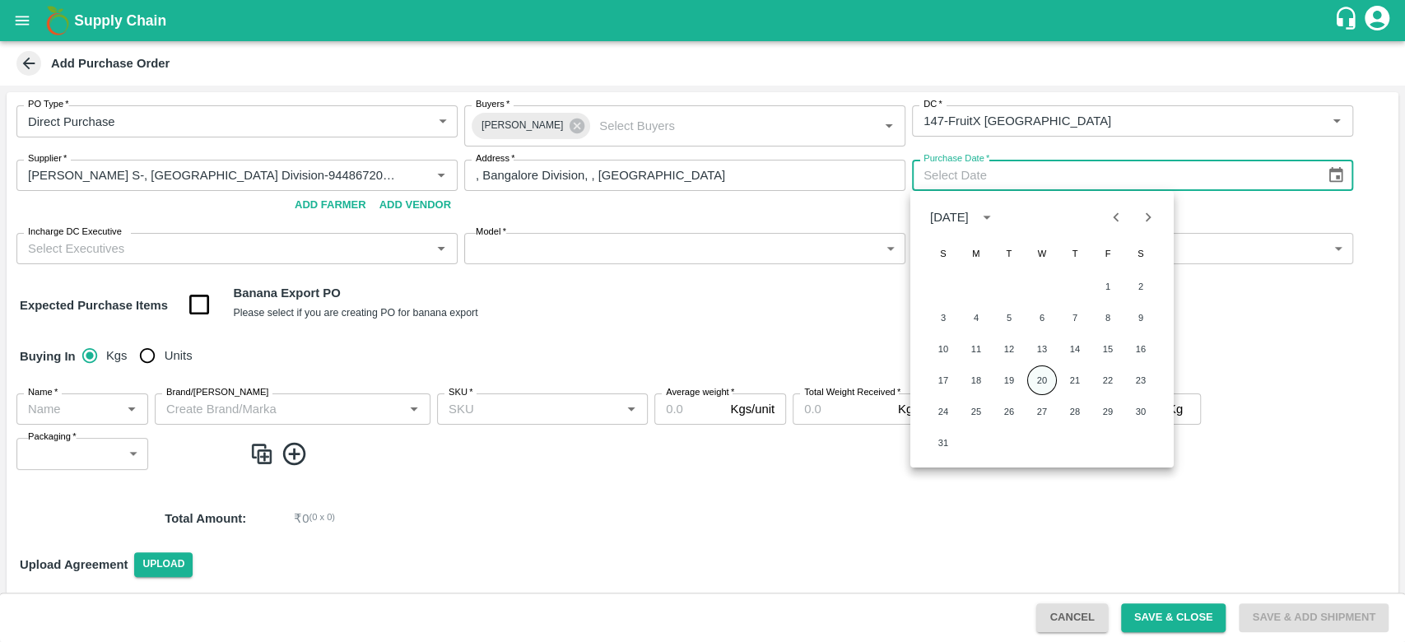
click at [1040, 383] on button "20" at bounding box center [1042, 380] width 30 height 30
type input "20/08/2025"
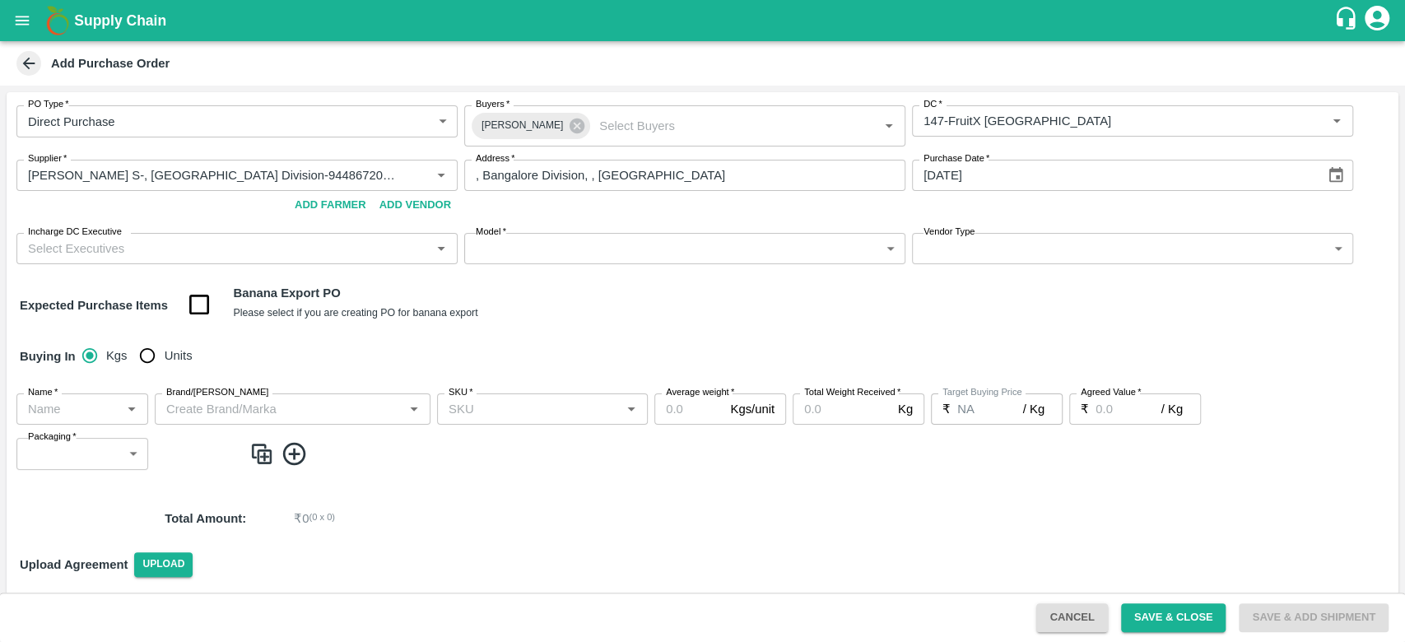
click at [864, 507] on div "Total Amount : ₹ 0 ( 0 x 0 )" at bounding box center [703, 518] width 1392 height 44
click at [137, 240] on input "Incharge DC Executive" at bounding box center [223, 248] width 404 height 21
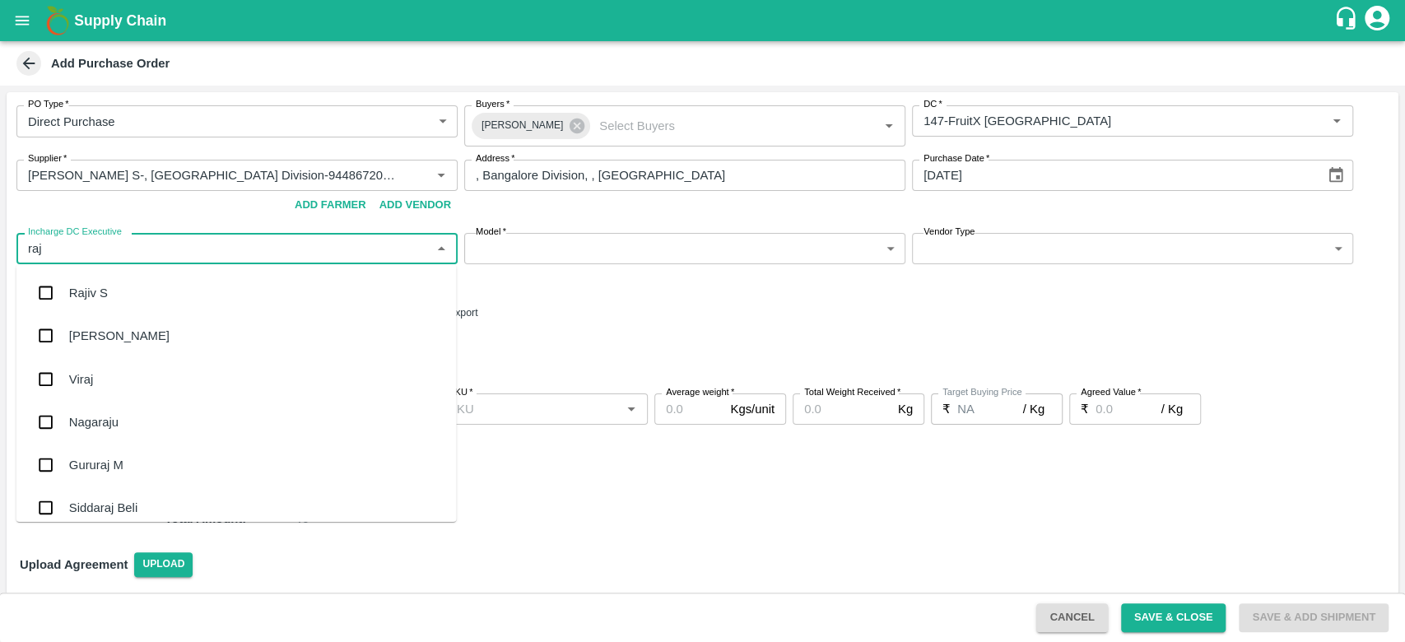
type input "raju"
click at [73, 341] on div "Raju KR" at bounding box center [91, 336] width 45 height 18
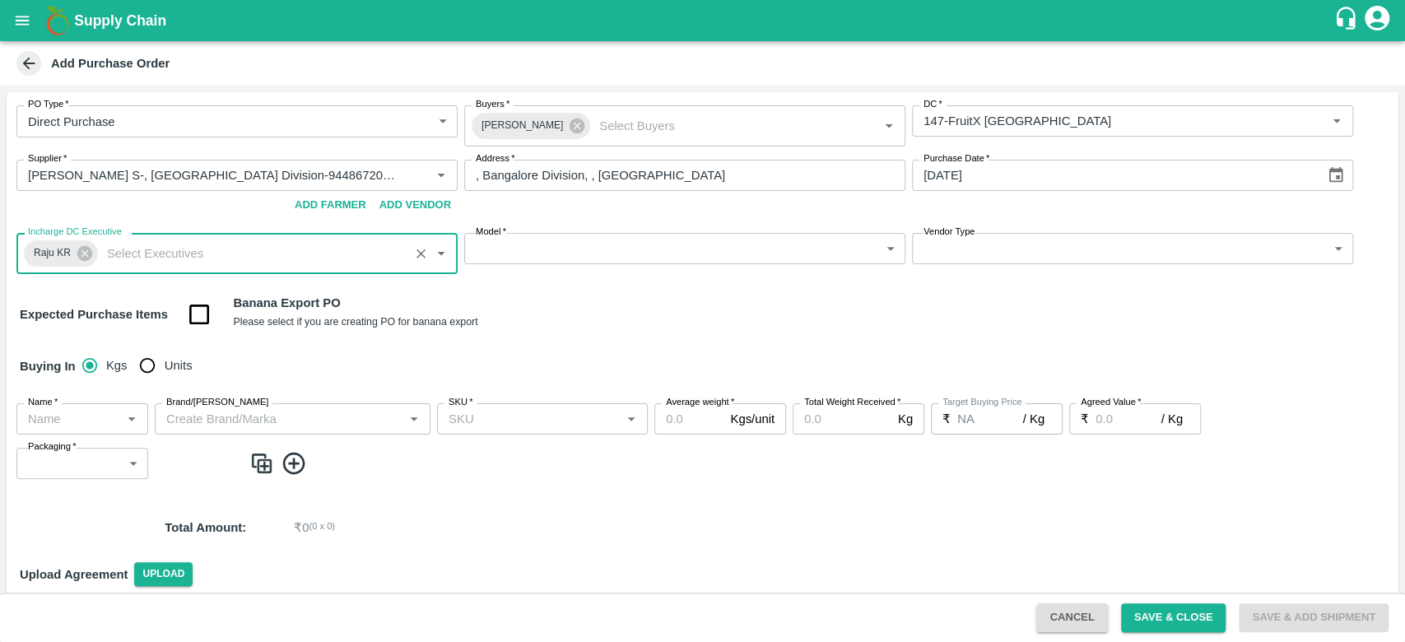
click at [584, 254] on body "Supply Chain Add Purchase Order PO Type   * Direct Purchase 3 PO Type Buyers   …" at bounding box center [702, 321] width 1405 height 642
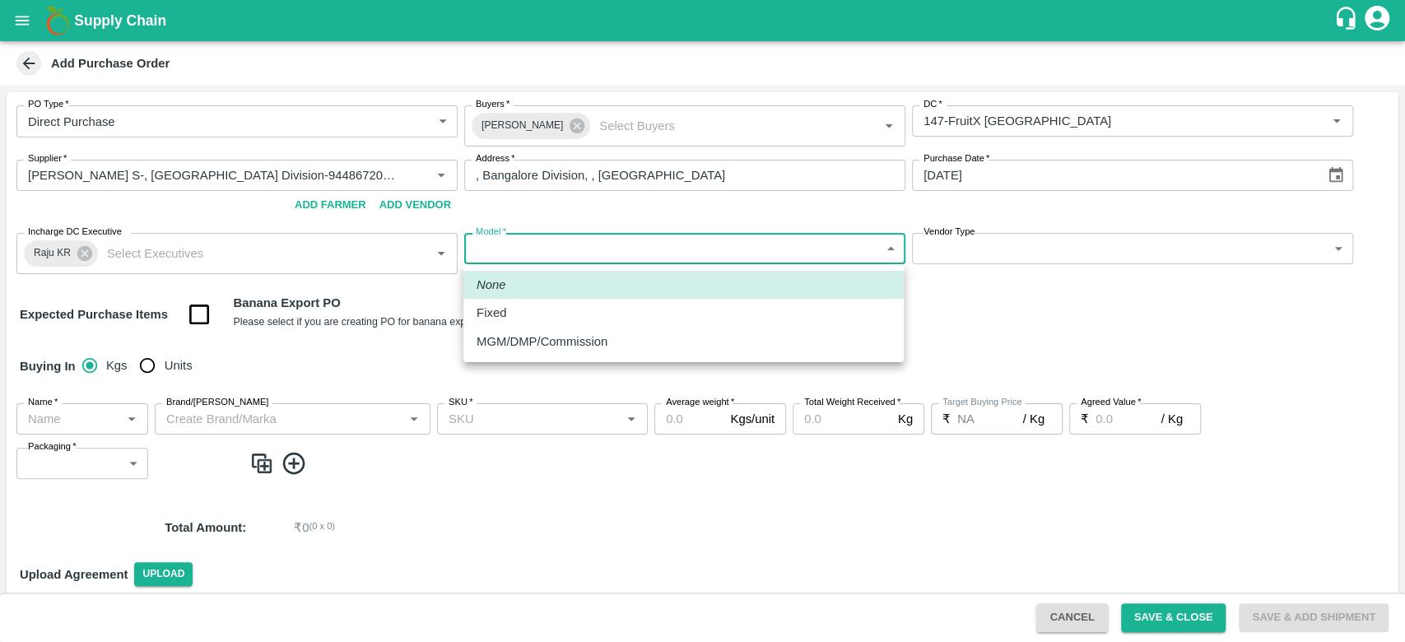
click at [507, 318] on div "Fixed" at bounding box center [496, 313] width 38 height 18
type input "Fixed"
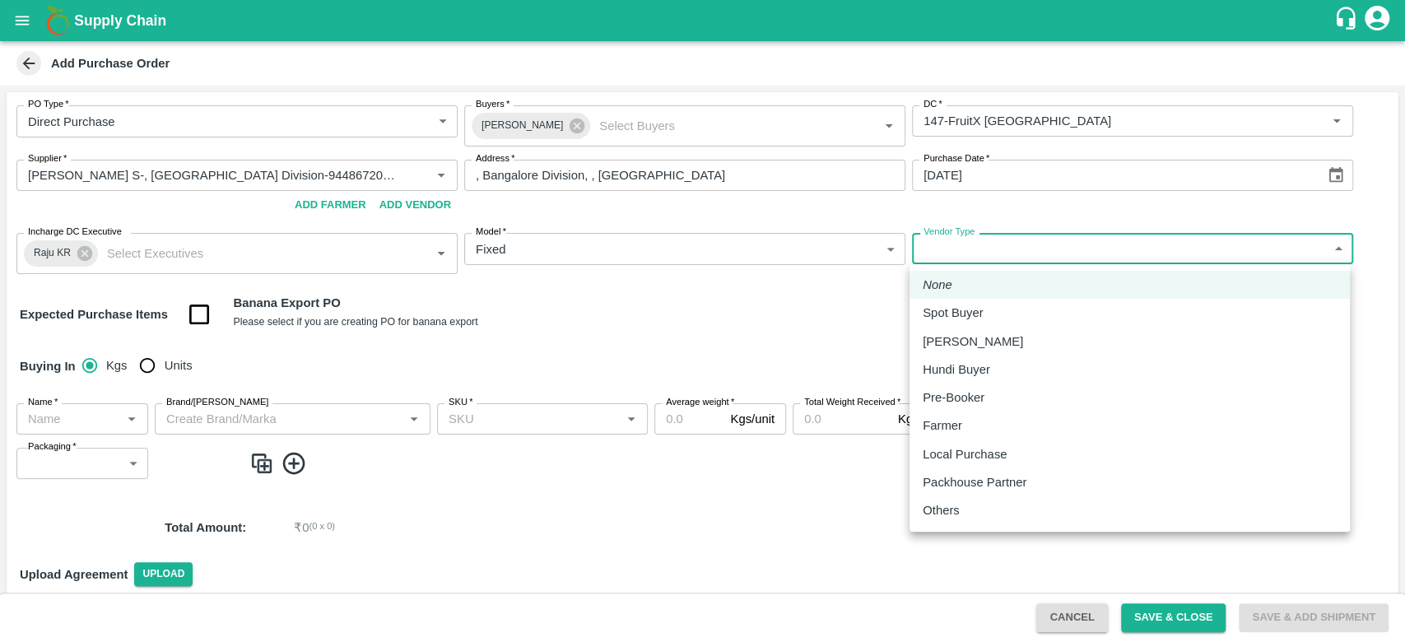
click at [1111, 244] on body "Supply Chain Add Purchase Order PO Type   * Direct Purchase 3 PO Type Buyers   …" at bounding box center [702, 321] width 1405 height 642
click at [955, 456] on p "Local Purchase" at bounding box center [965, 454] width 84 height 18
type input "LOCAL_PURCHASE"
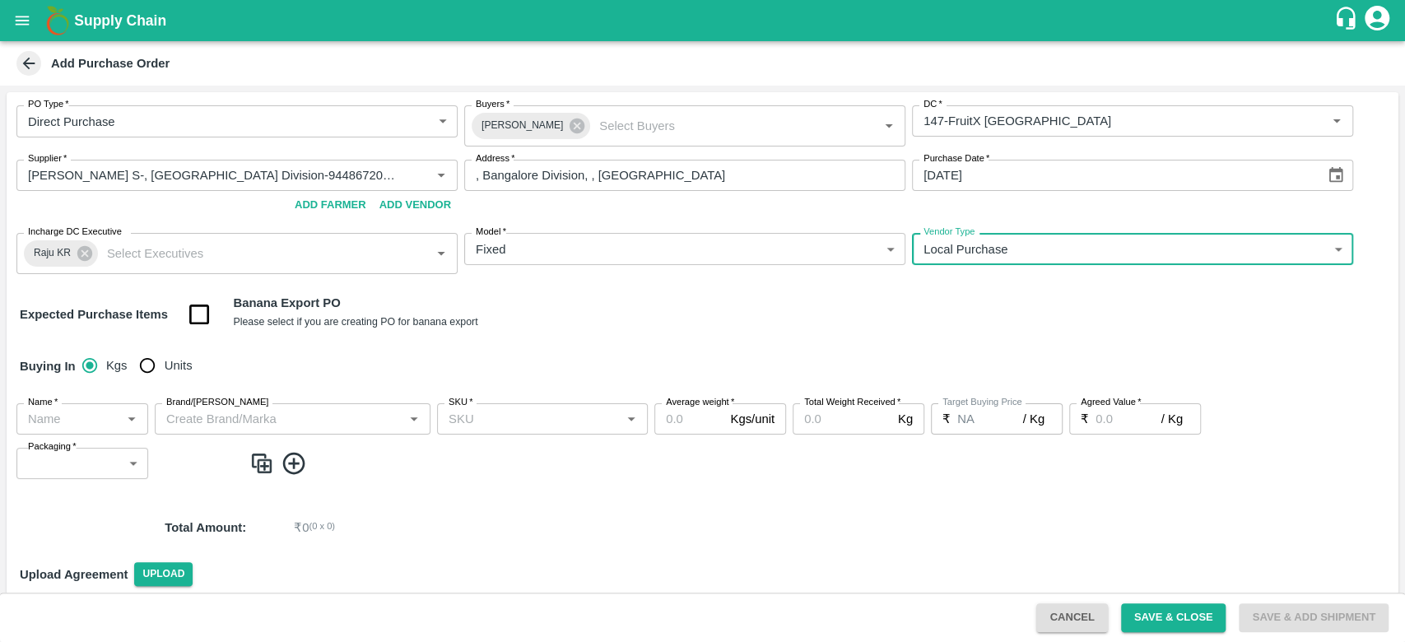
click at [145, 360] on input "Units" at bounding box center [147, 365] width 33 height 33
radio input "true"
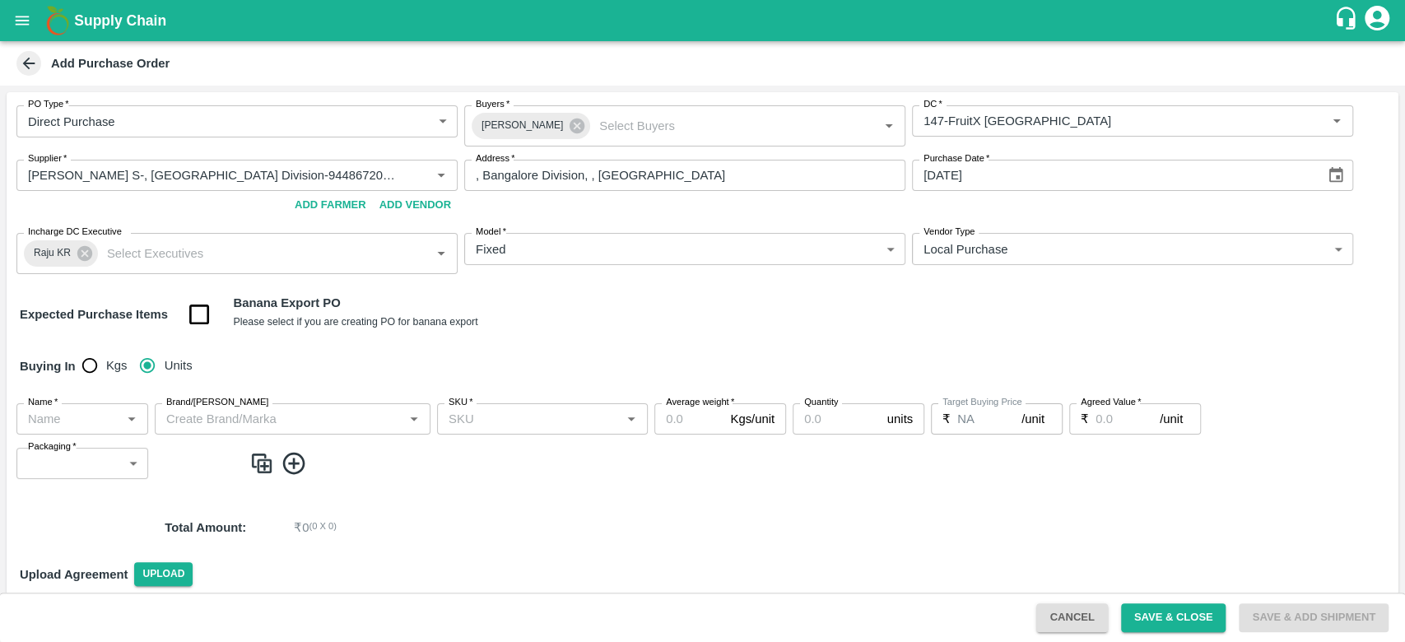
click at [60, 432] on div "Name   *" at bounding box center [82, 418] width 132 height 31
click at [65, 447] on div "Pomegranate" at bounding box center [66, 455] width 73 height 18
type input "Pomegranate"
click at [194, 417] on input "Brand/Marka" at bounding box center [279, 418] width 239 height 21
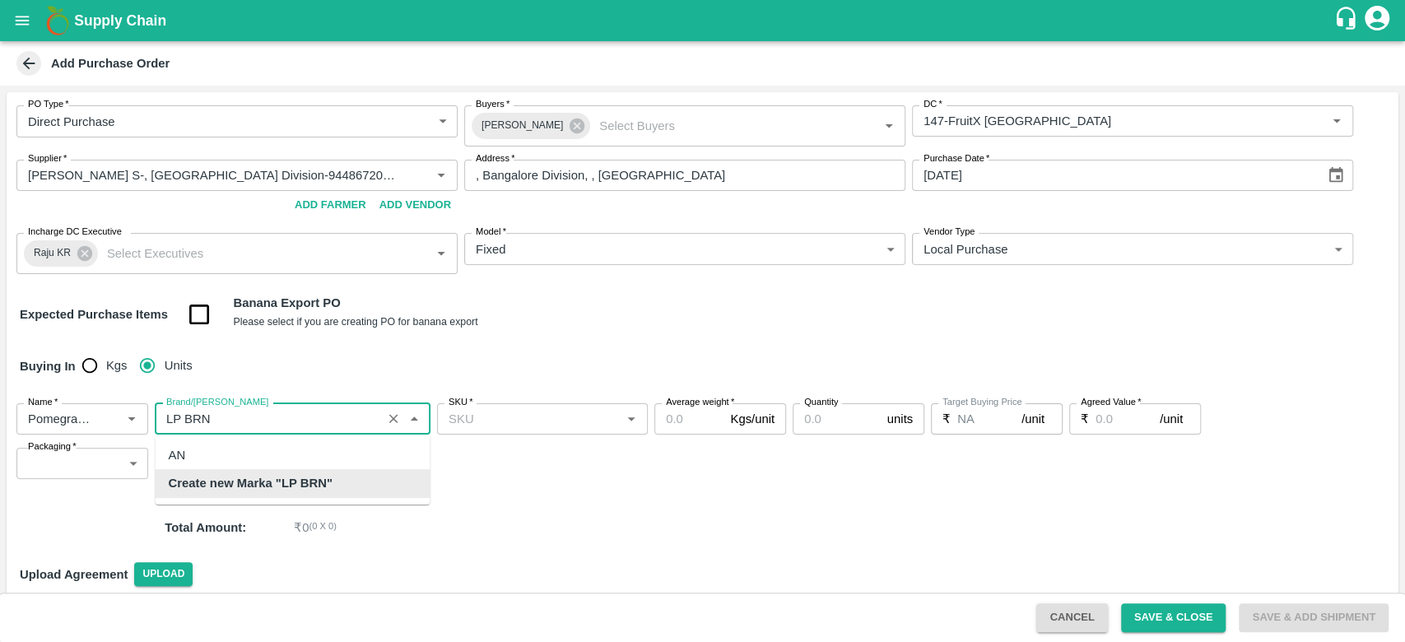
click at [244, 485] on b "Create new Marka "LP BRN"" at bounding box center [250, 483] width 164 height 18
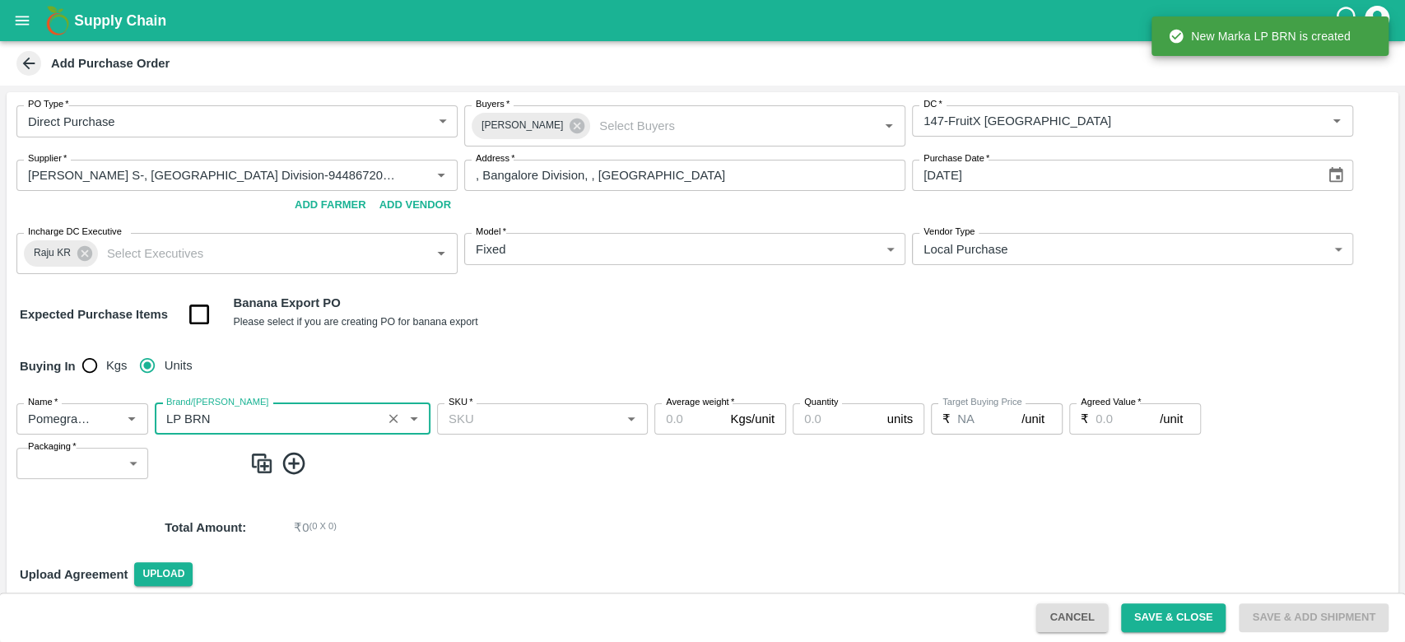
type input "LP BRN"
click at [452, 422] on input "SKU   *" at bounding box center [529, 418] width 174 height 21
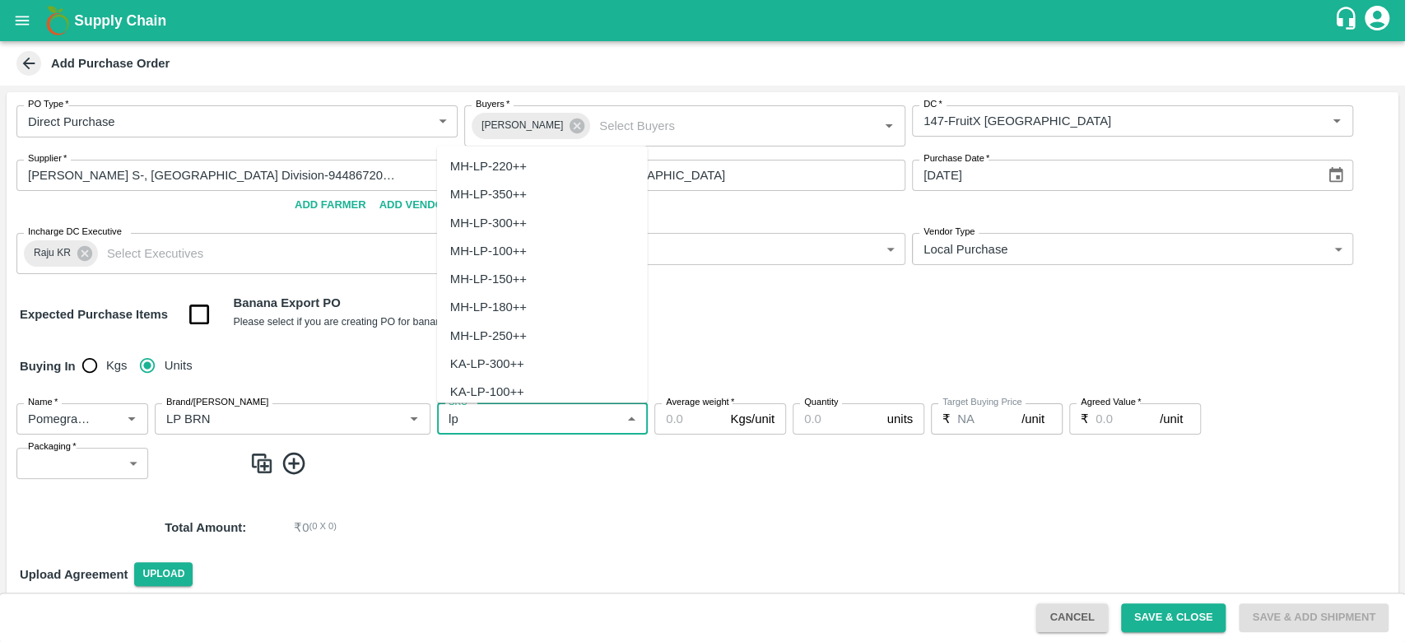
type input "l"
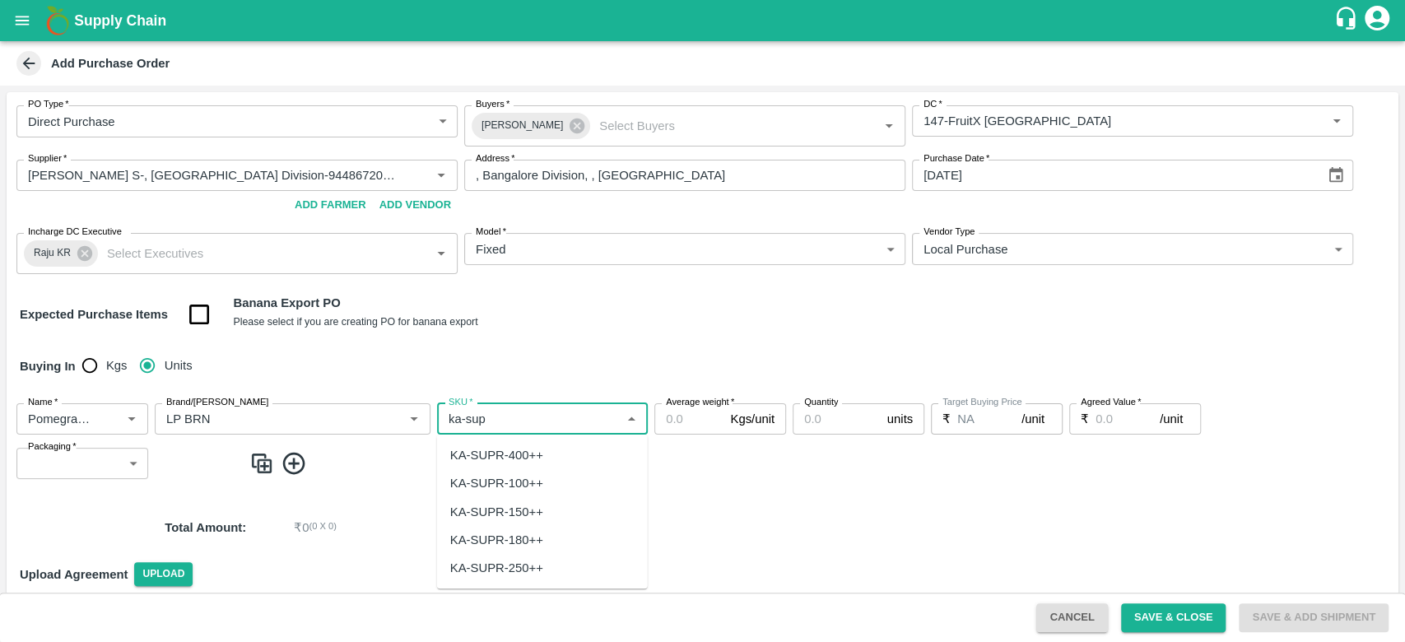
click at [514, 529] on div "KA-SUPR-180++" at bounding box center [542, 540] width 211 height 28
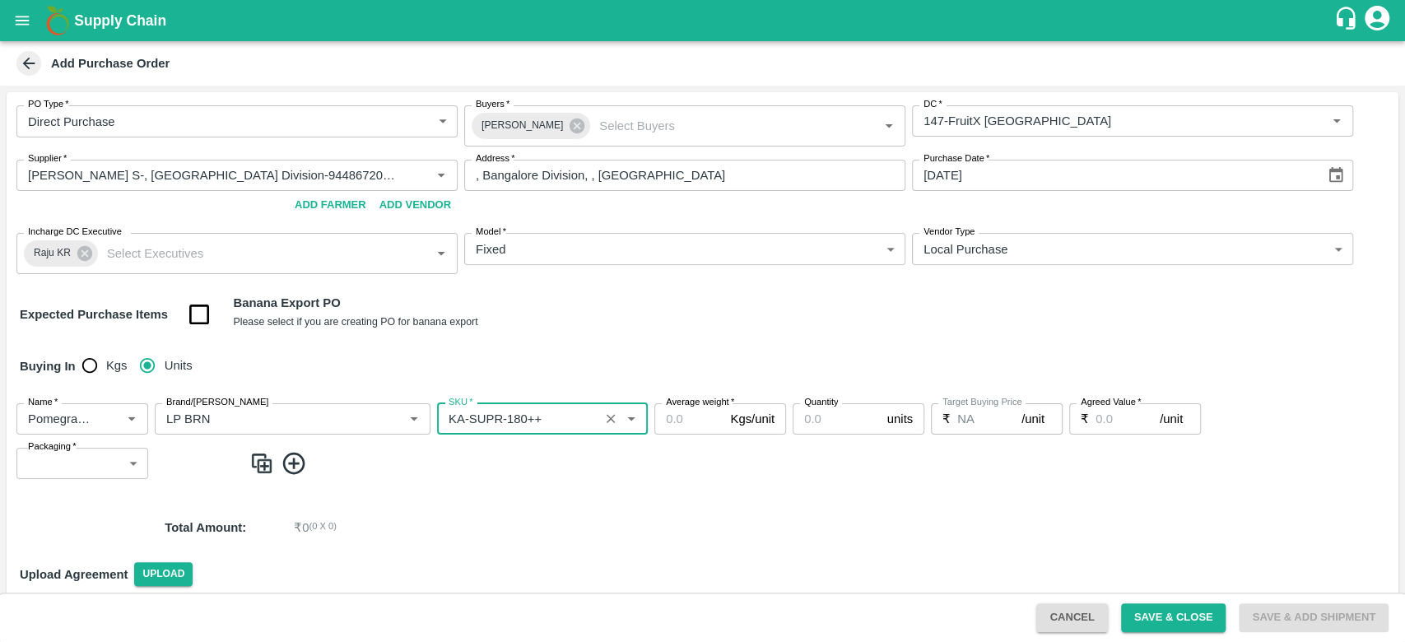
type input "KA-SUPR-180++"
click at [681, 420] on input "Average weight   *" at bounding box center [688, 418] width 69 height 31
type input "10"
click at [830, 420] on input "Quantity" at bounding box center [837, 418] width 88 height 31
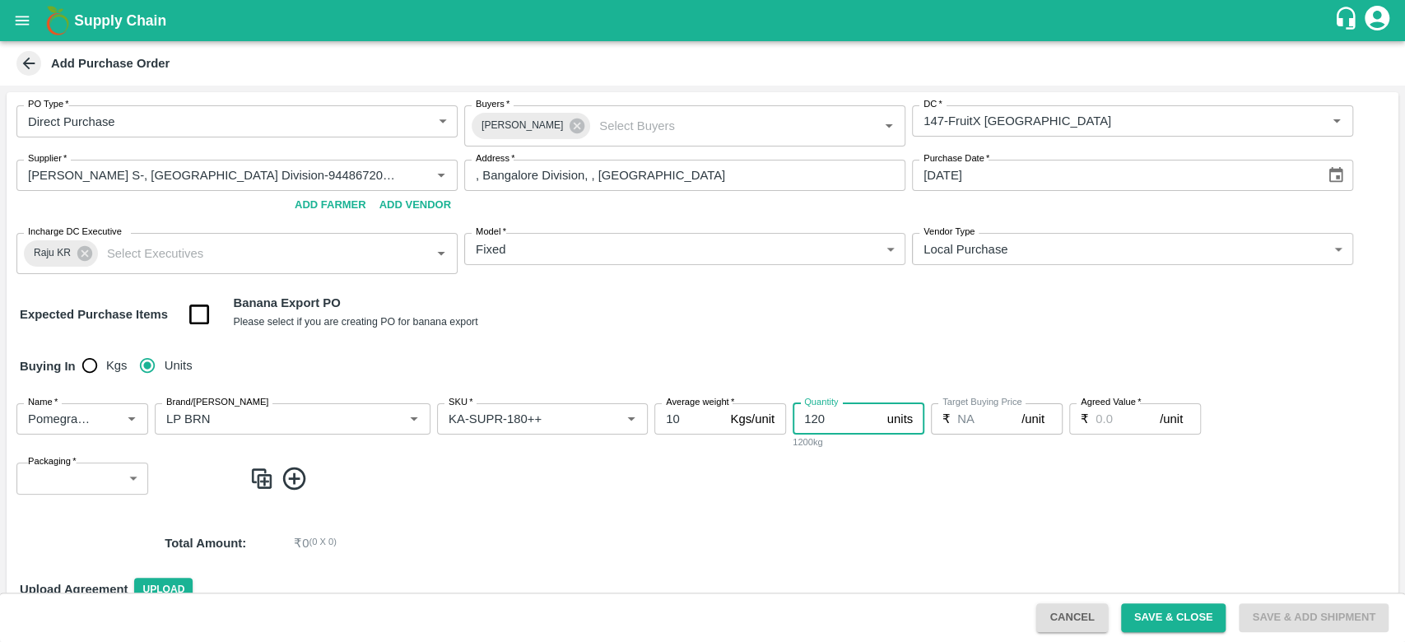
type input "120"
click at [1114, 419] on input "Agreed Value   *" at bounding box center [1128, 418] width 64 height 31
click at [206, 413] on input "Brand/Marka" at bounding box center [268, 418] width 217 height 21
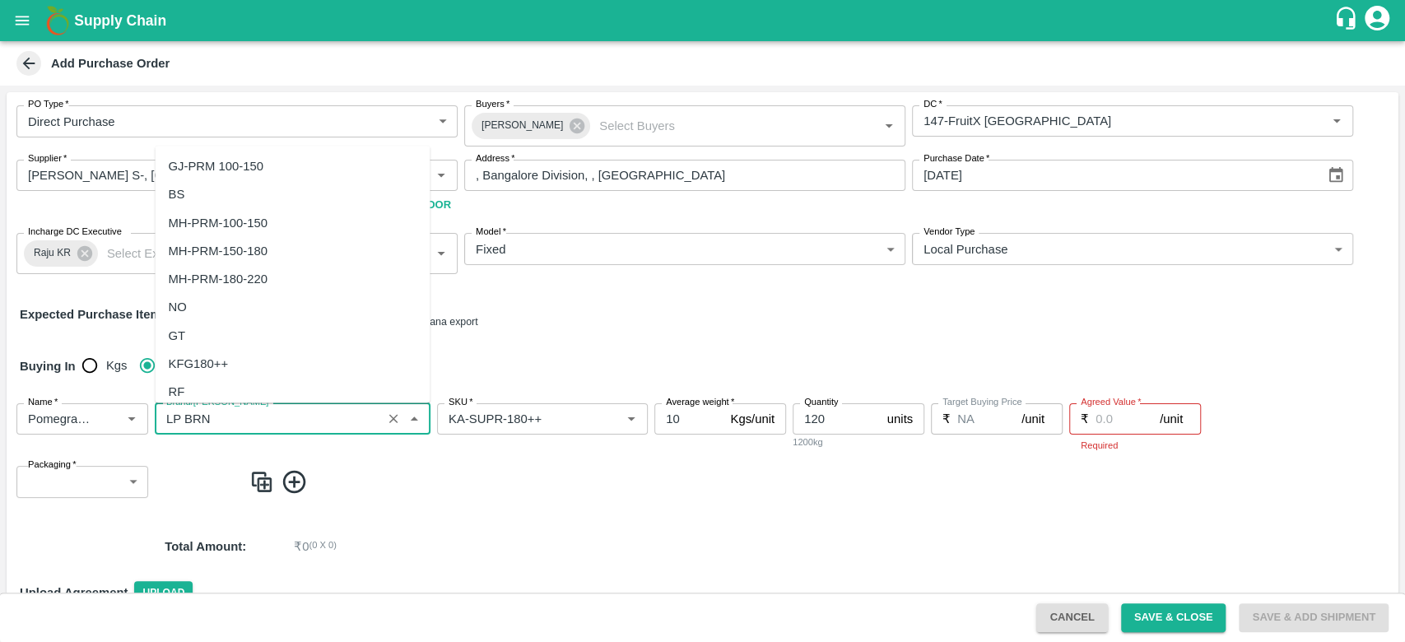
scroll to position [28007, 0]
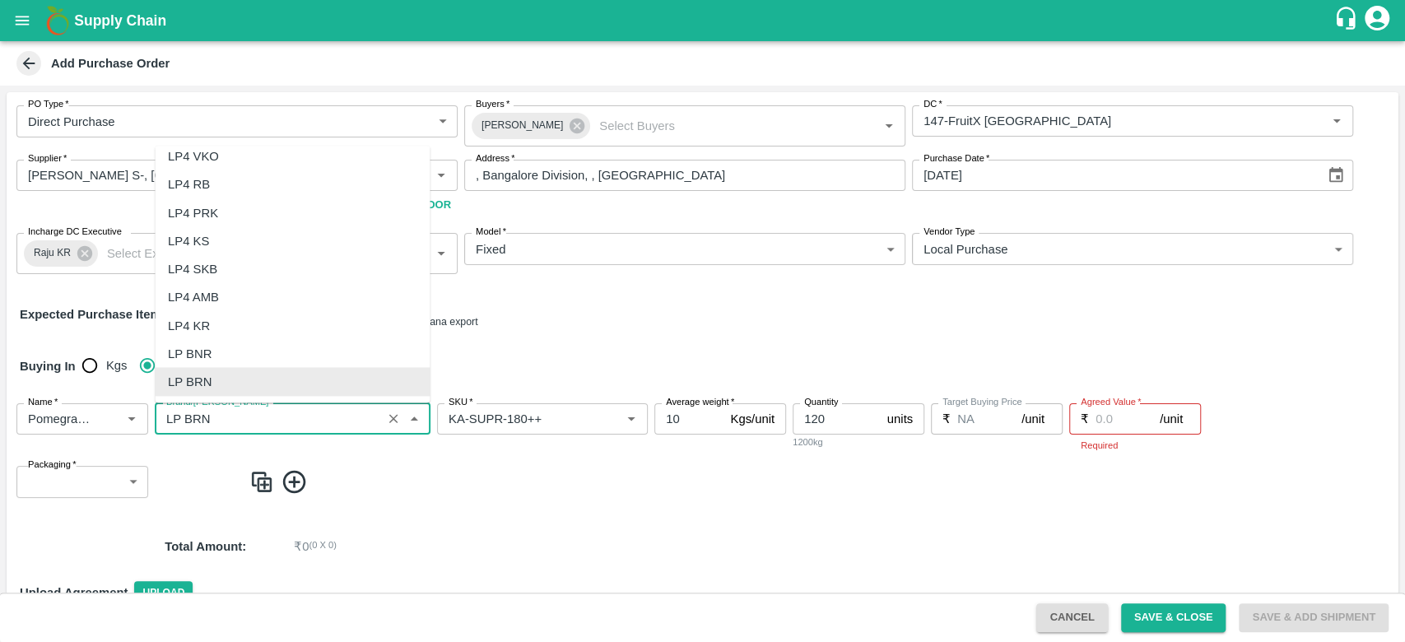
click at [206, 413] on input "Brand/Marka" at bounding box center [268, 418] width 217 height 21
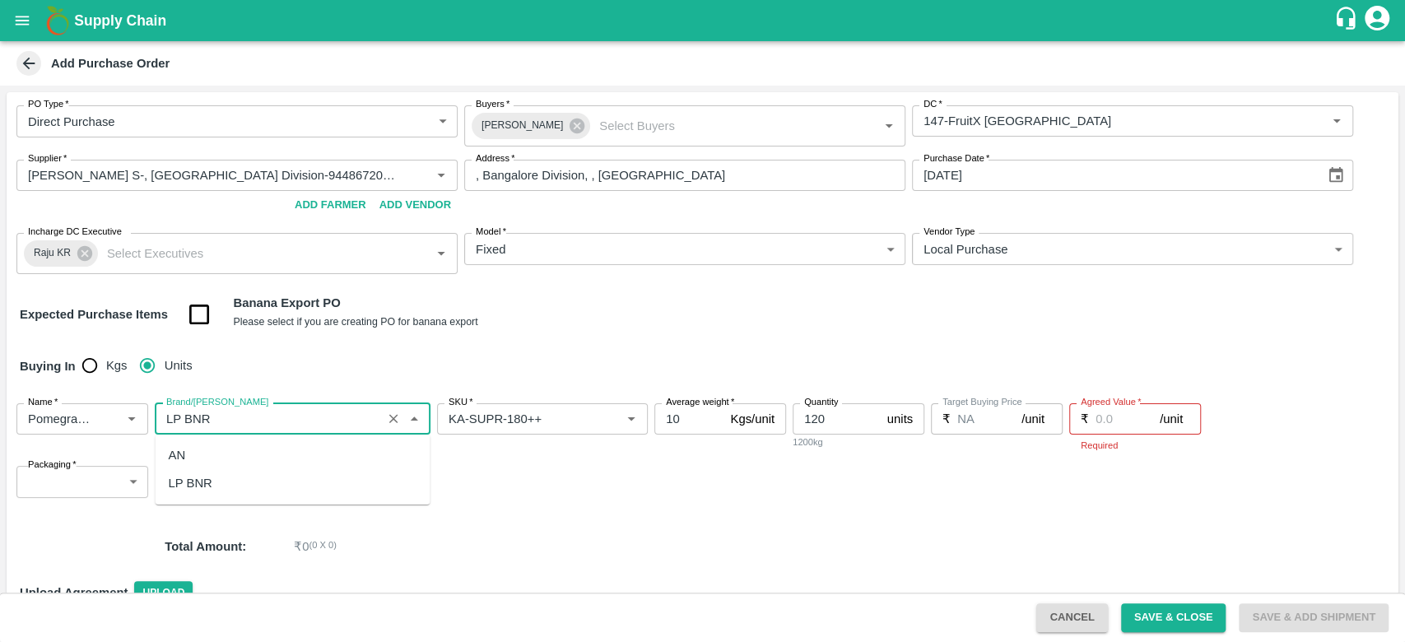
click at [221, 480] on div "LP BNR" at bounding box center [292, 483] width 275 height 28
type input "LP BNR"
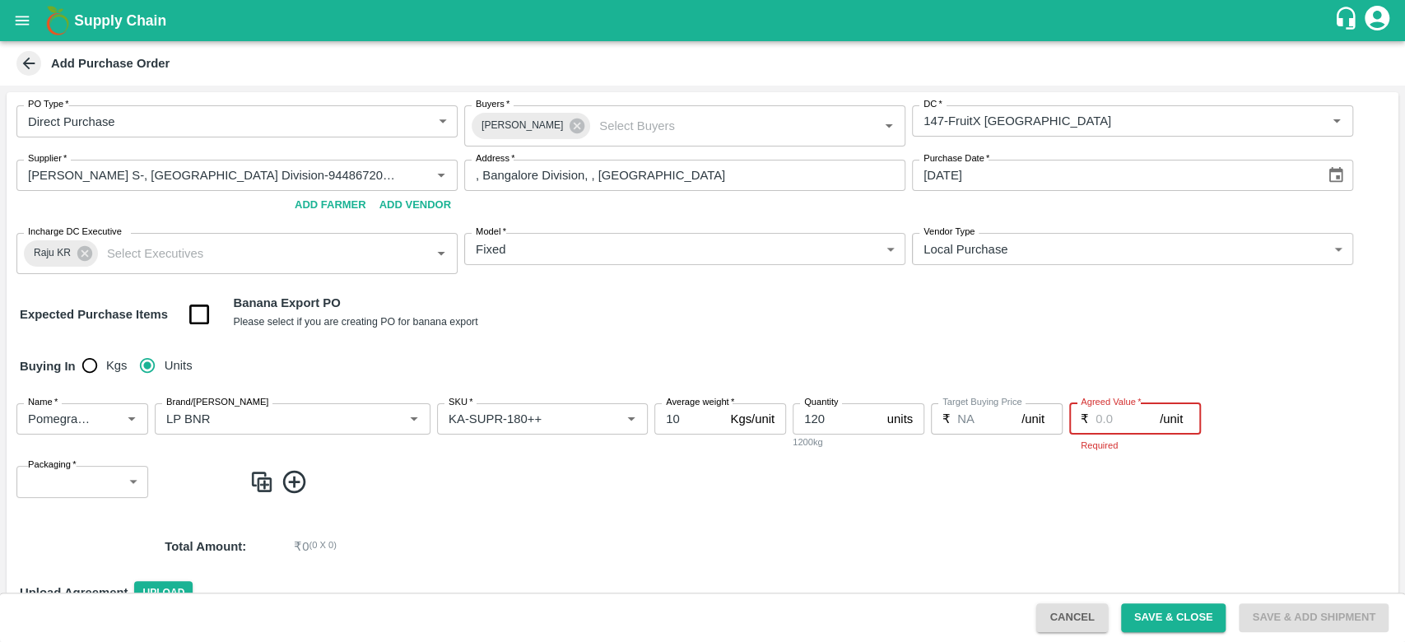
click at [1100, 417] on input "Agreed Value   *" at bounding box center [1128, 418] width 64 height 31
type input "800"
click at [86, 514] on div "PO Type   * Direct Purchase 3 PO Type Buyers   * Anil Kumar Buyers   * DC   * D…" at bounding box center [703, 381] width 1392 height 579
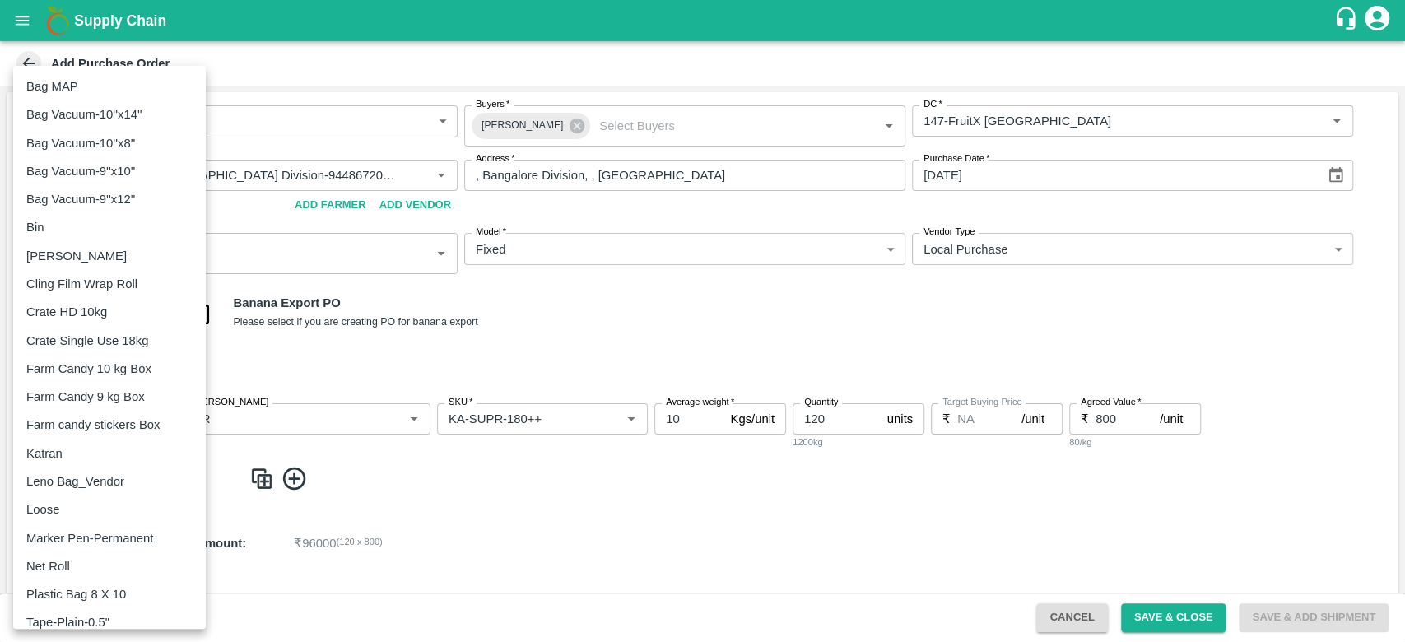
click at [70, 487] on body "Supply Chain Add Purchase Order PO Type   * Direct Purchase 3 PO Type Buyers   …" at bounding box center [702, 321] width 1405 height 642
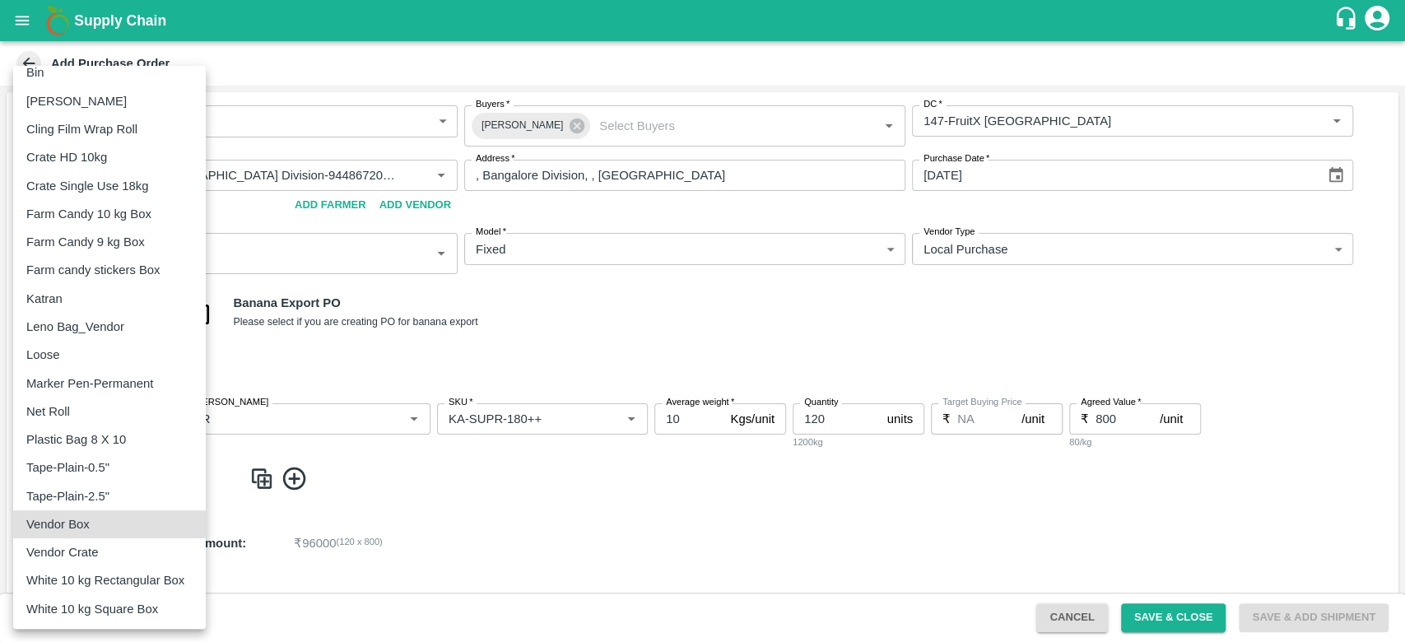
type input "276"
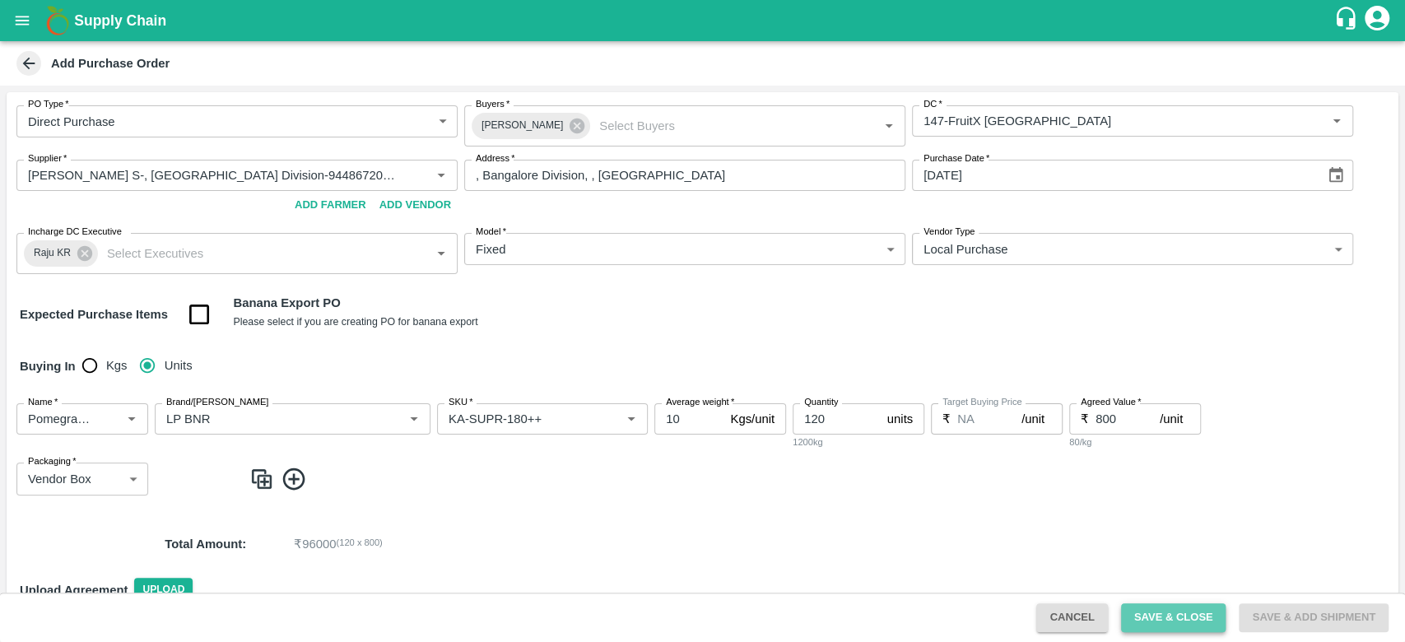
click at [1162, 626] on button "Save & Close" at bounding box center [1173, 617] width 105 height 29
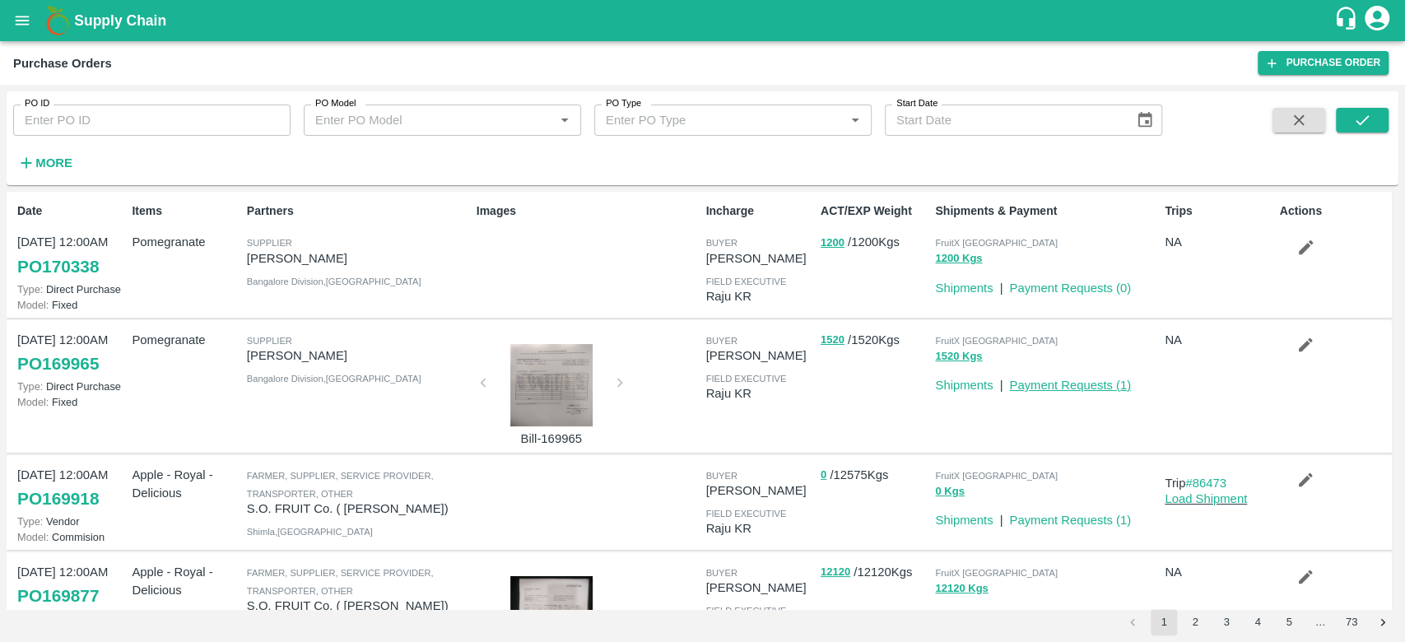
click at [1040, 385] on link "Payment Requests ( 1 )" at bounding box center [1070, 385] width 122 height 13
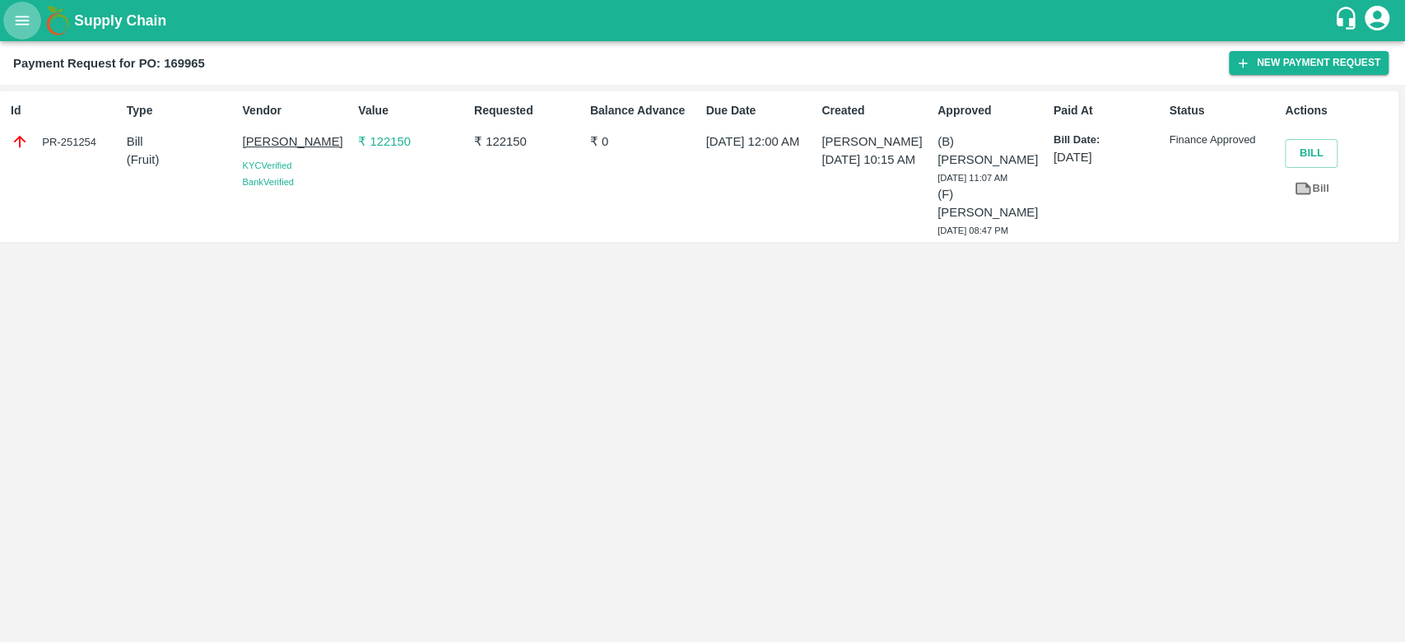
click at [14, 26] on icon "open drawer" at bounding box center [22, 21] width 18 height 18
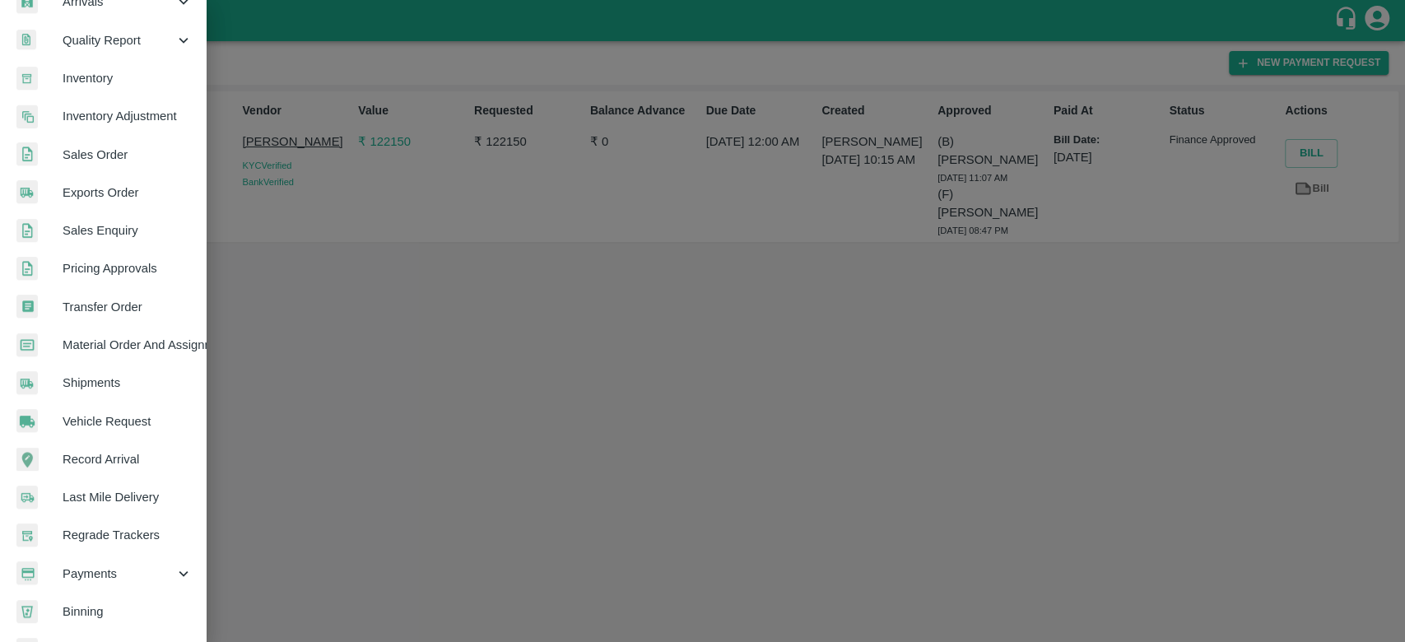
scroll to position [258, 0]
click at [90, 572] on span "Payments" at bounding box center [119, 571] width 112 height 18
click at [127, 614] on span "My Payment Requests" at bounding box center [134, 609] width 117 height 18
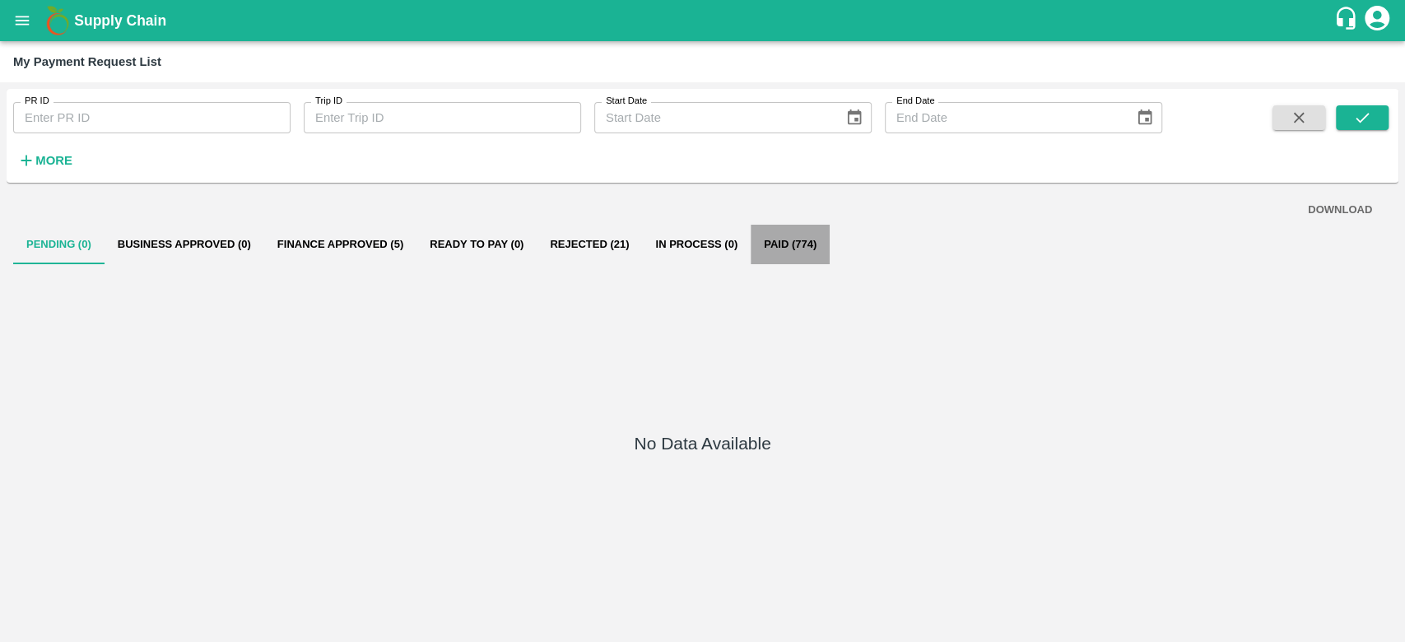
click at [796, 254] on button "Paid (774)" at bounding box center [790, 245] width 79 height 40
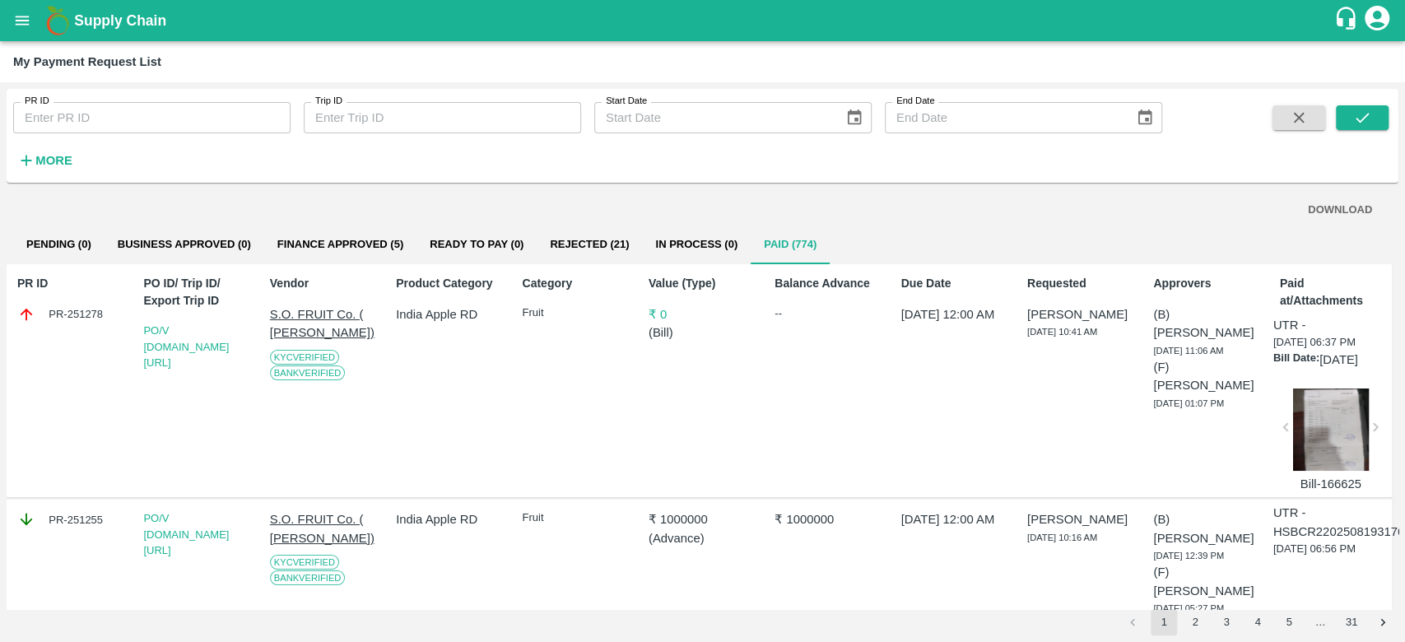
click at [895, 447] on div "Due Date 19 Aug 2025, 12:00 AM" at bounding box center [952, 380] width 114 height 225
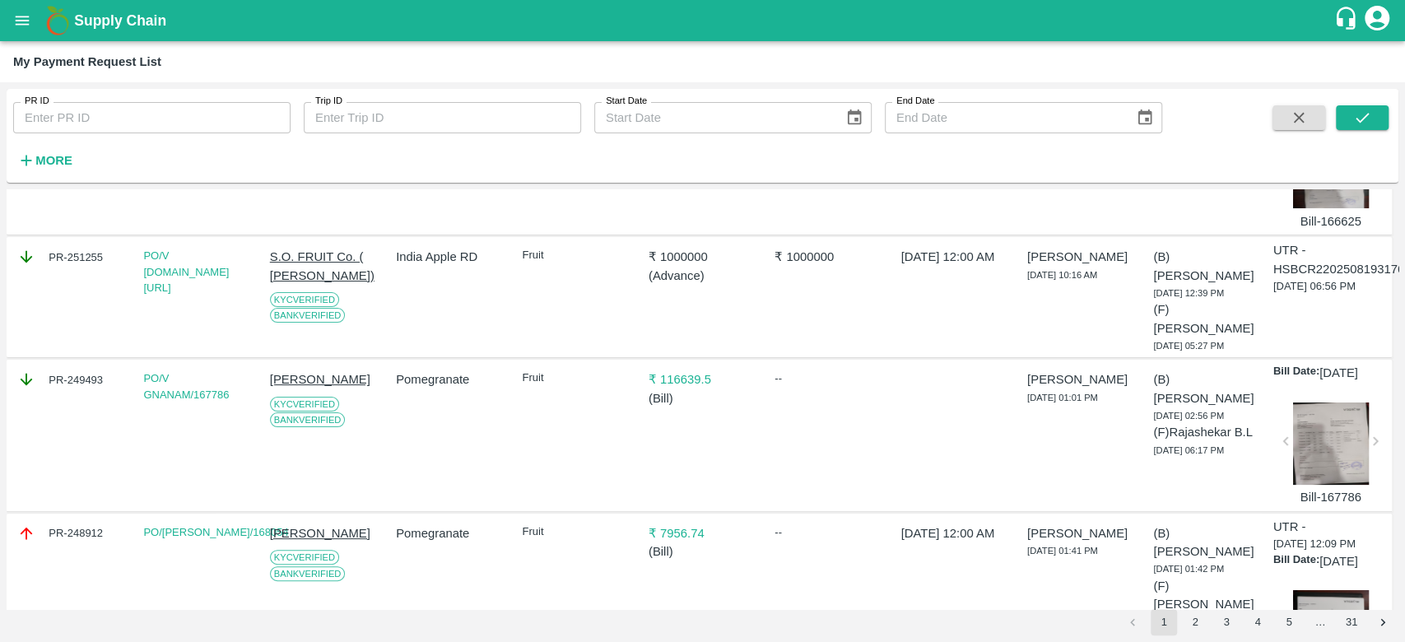
scroll to position [261, 0]
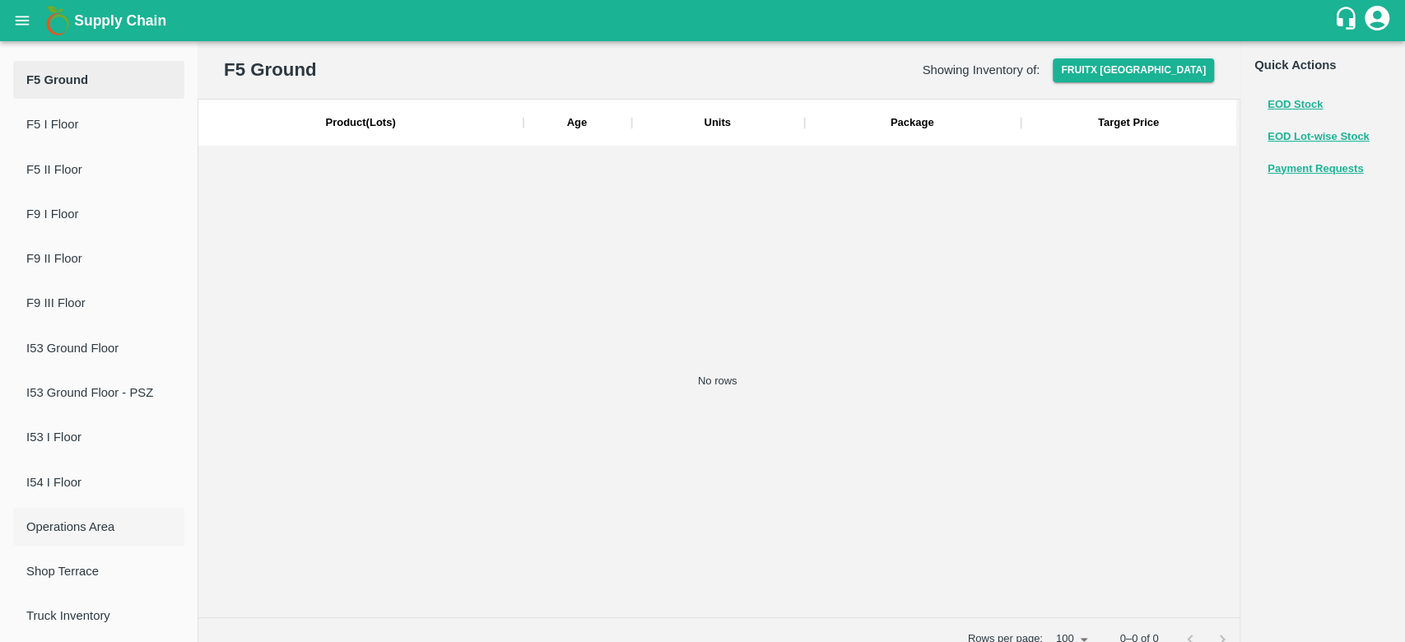
click at [48, 527] on span "Operations Area" at bounding box center [98, 527] width 145 height 18
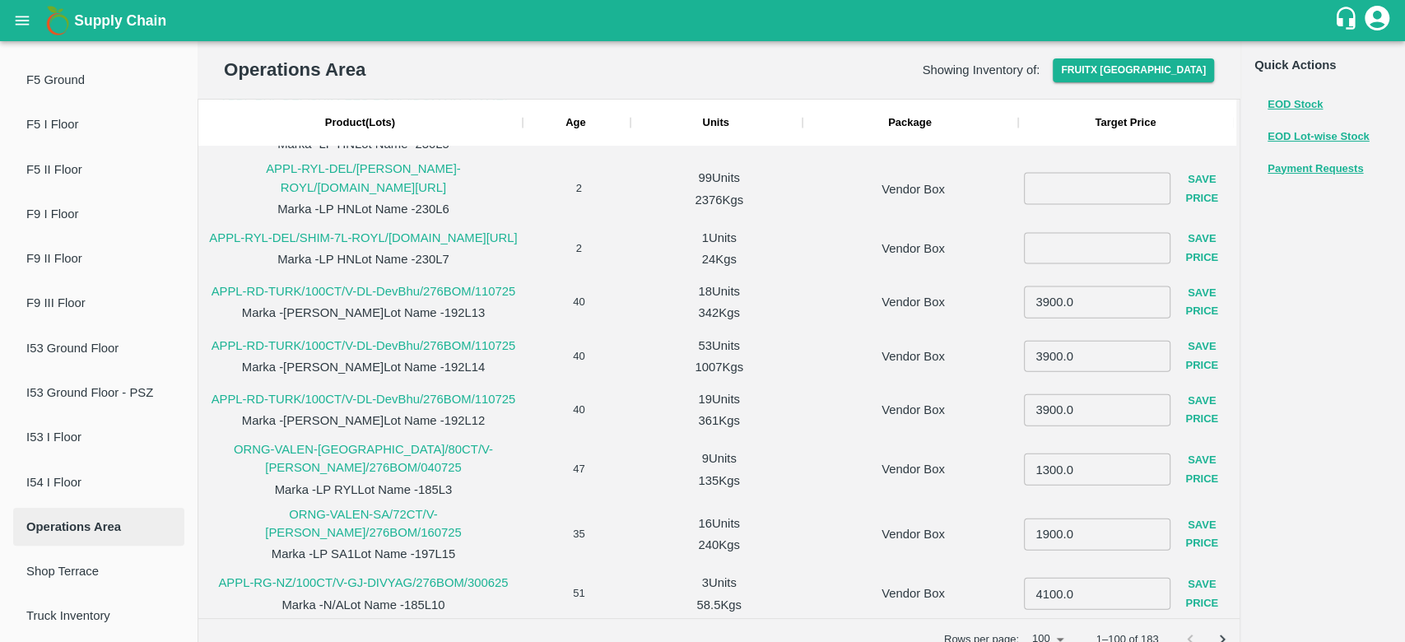
scroll to position [379, 0]
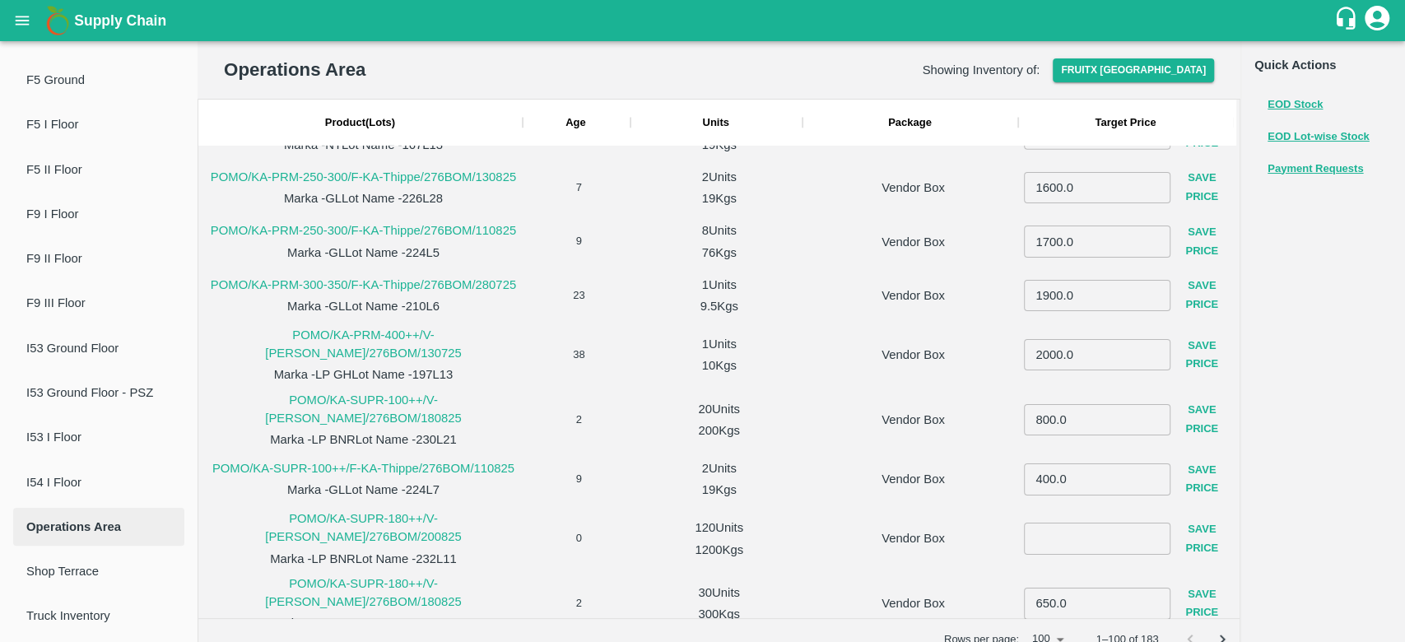
click at [1092, 523] on input "number" at bounding box center [1097, 538] width 147 height 31
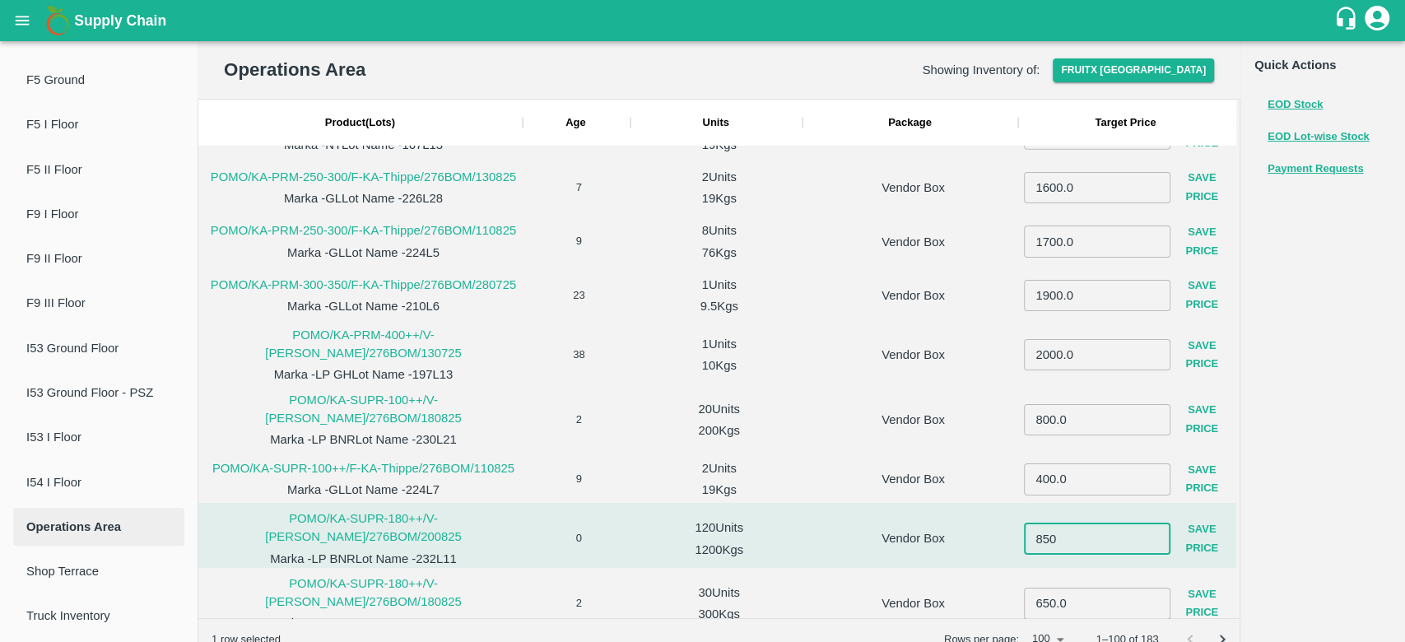
type input "850"
click at [1195, 520] on button "Save Price" at bounding box center [1202, 539] width 63 height 48
